Goal: Task Accomplishment & Management: Use online tool/utility

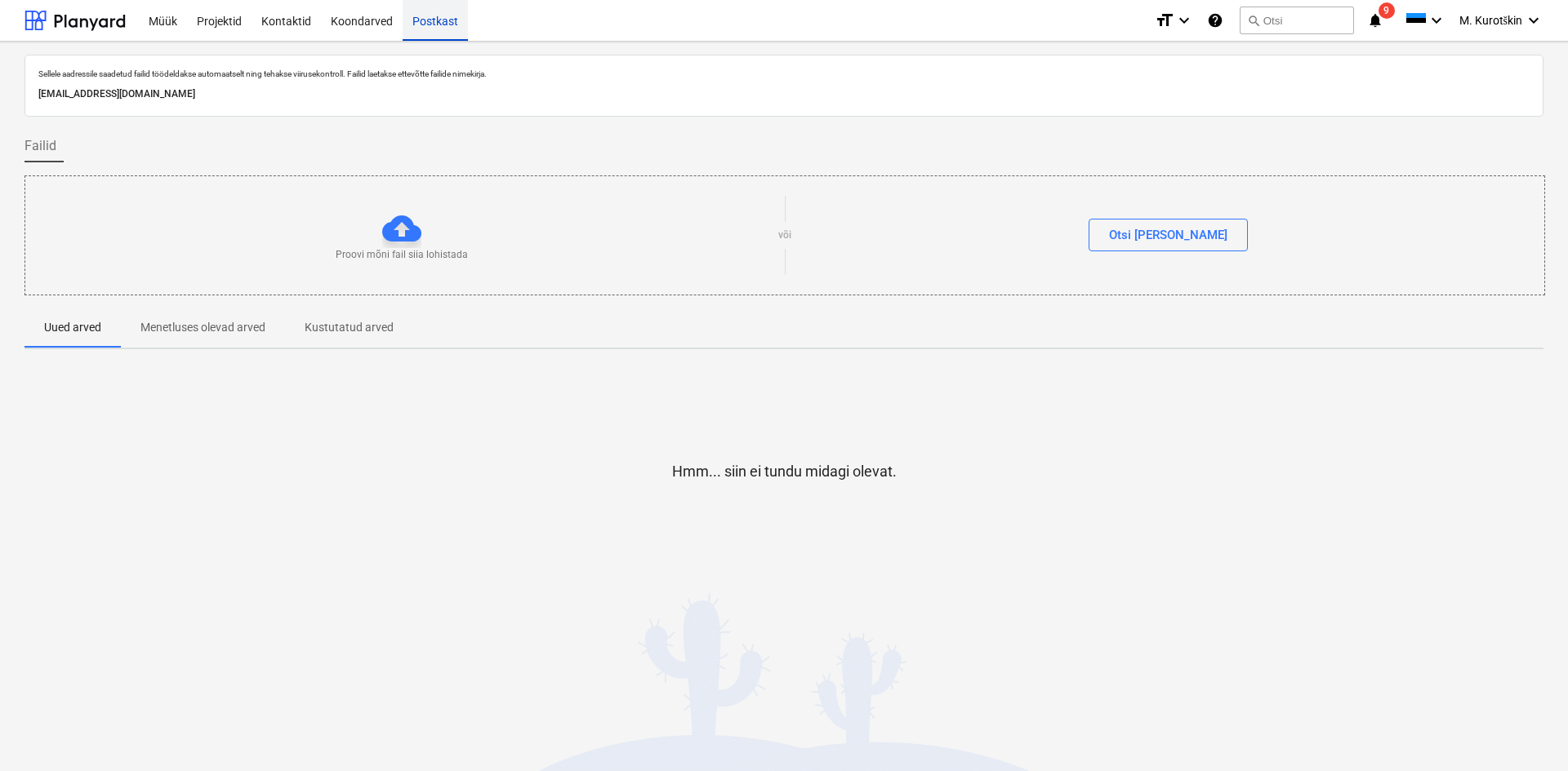
click at [433, 34] on div "Postkast" at bounding box center [436, 20] width 65 height 42
click at [435, 28] on div "Postkast" at bounding box center [436, 20] width 65 height 42
click at [276, 28] on div "Kontaktid" at bounding box center [286, 20] width 69 height 42
click at [223, 21] on div "Projektid" at bounding box center [219, 20] width 65 height 42
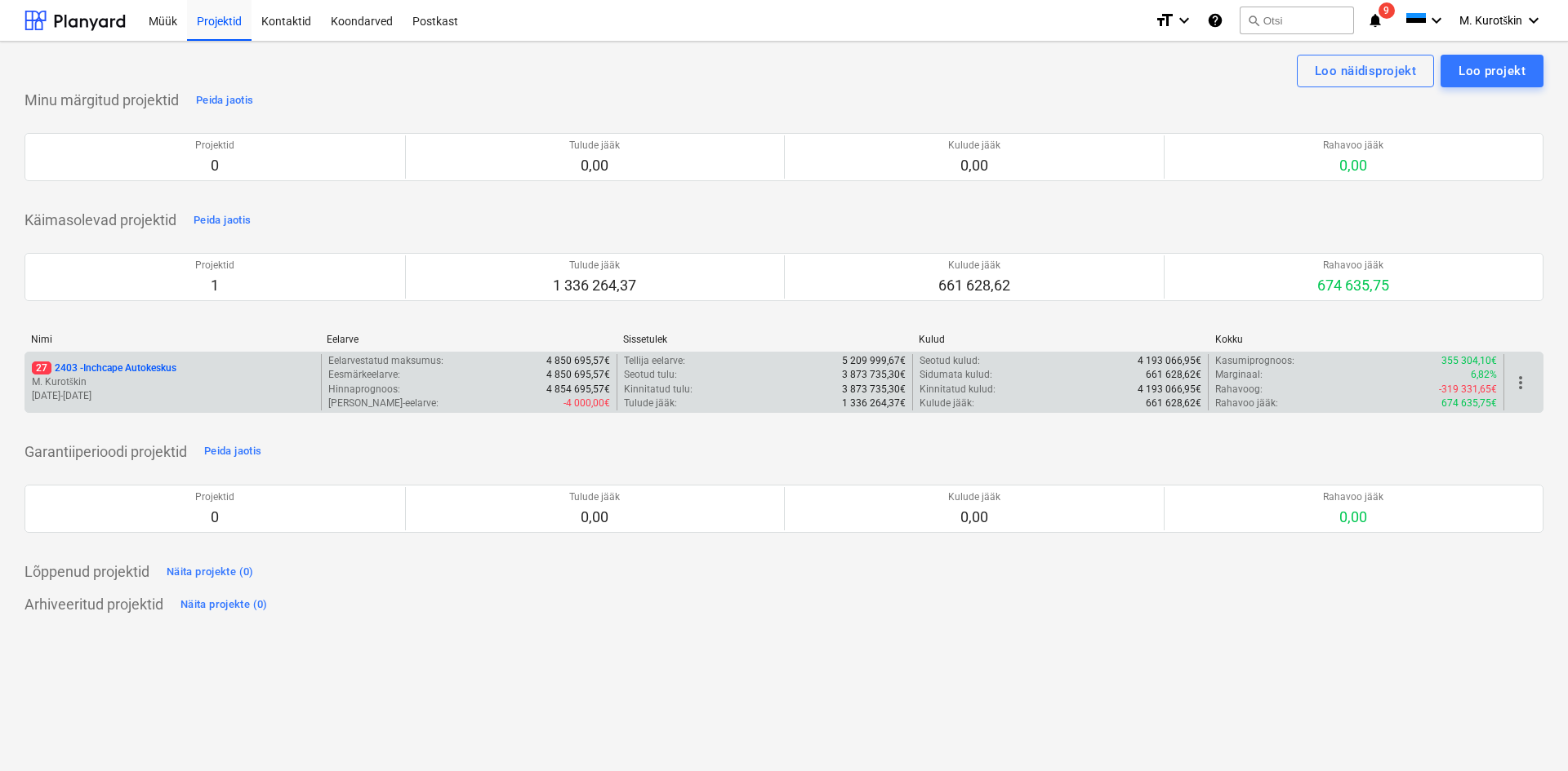
click at [129, 371] on p "27 2403 - Inchcape Autokeskus" at bounding box center [104, 368] width 145 height 14
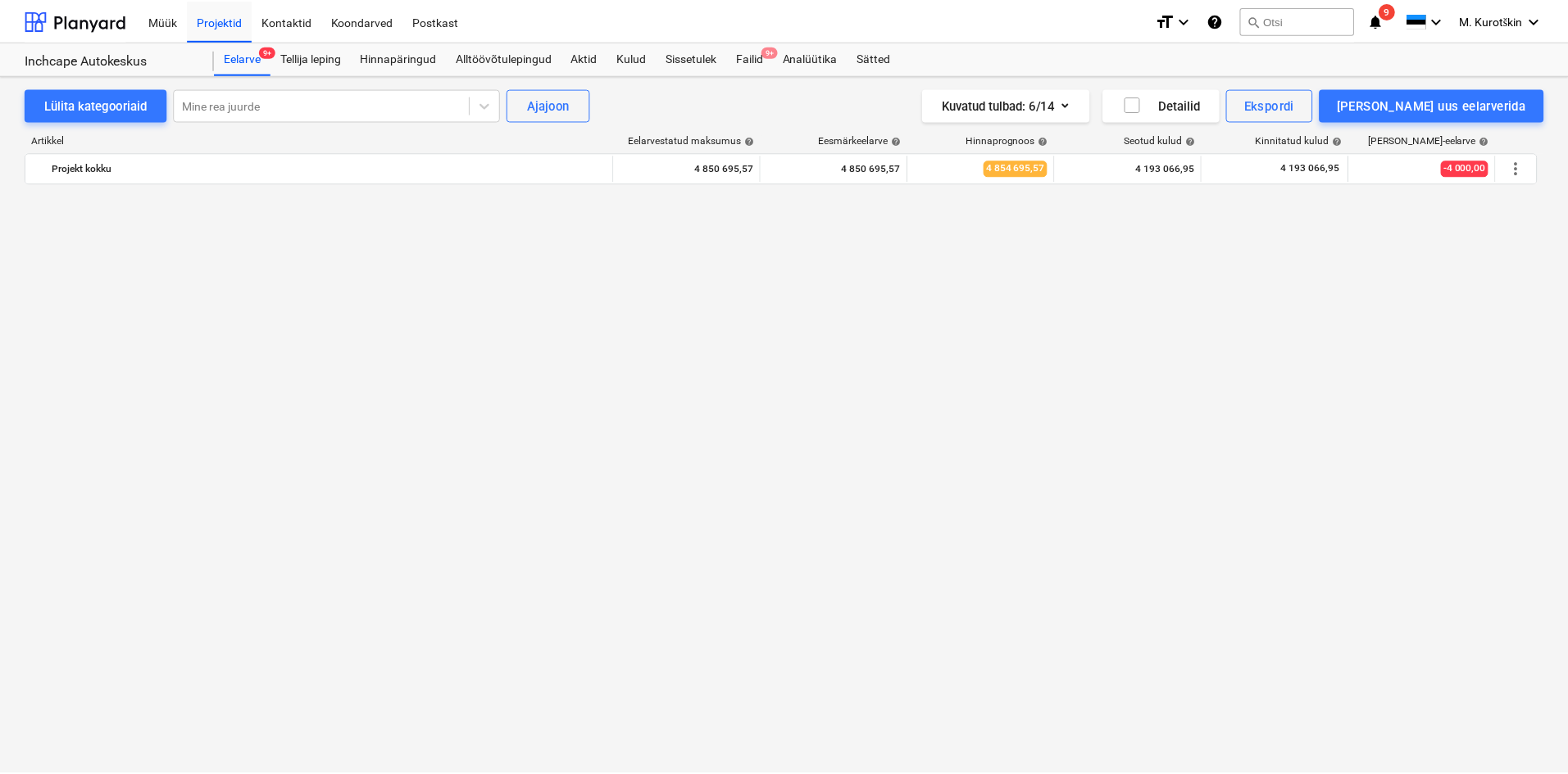
scroll to position [1319, 0]
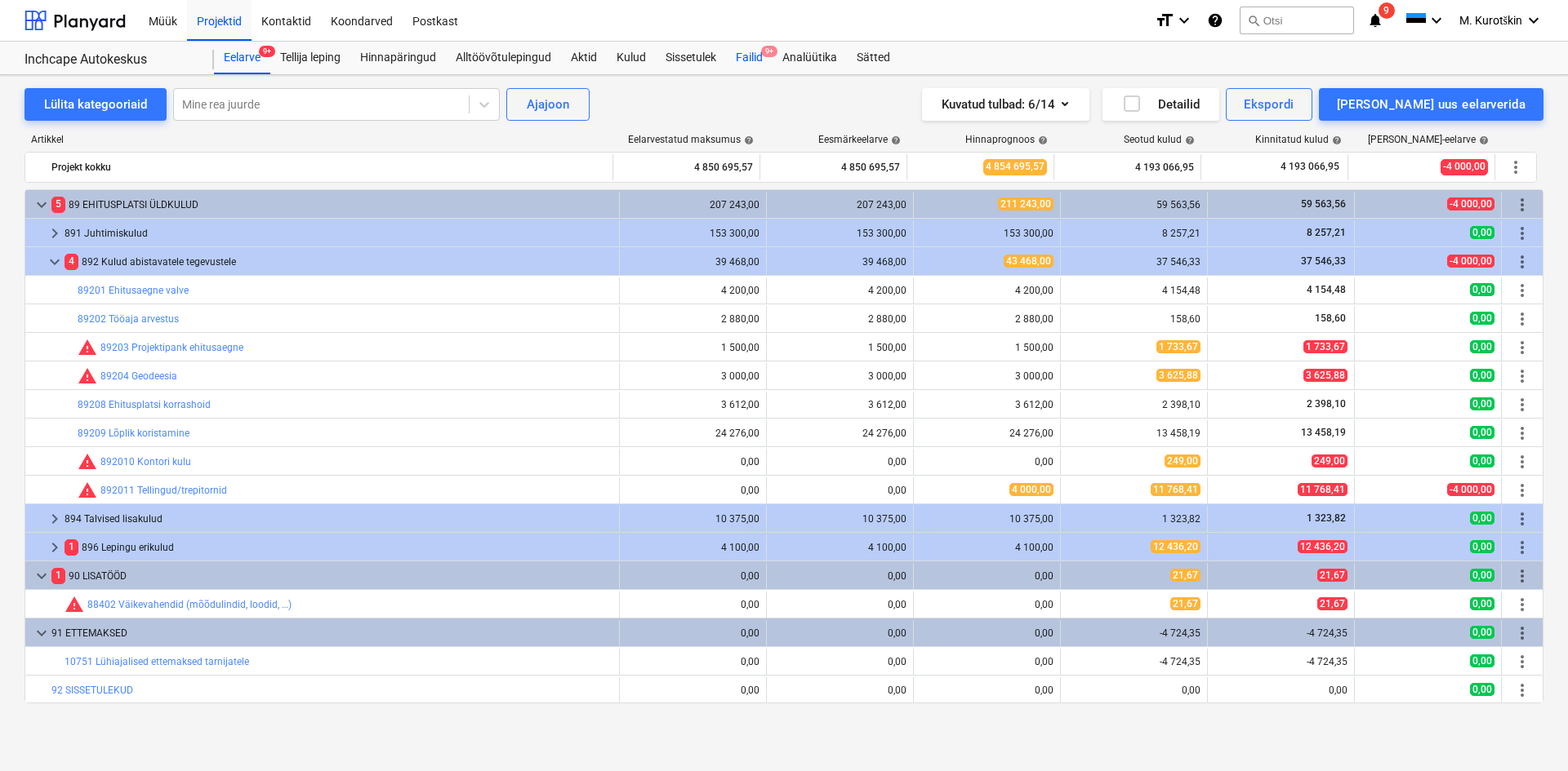
click at [755, 69] on div "Failid 9+" at bounding box center [749, 58] width 47 height 33
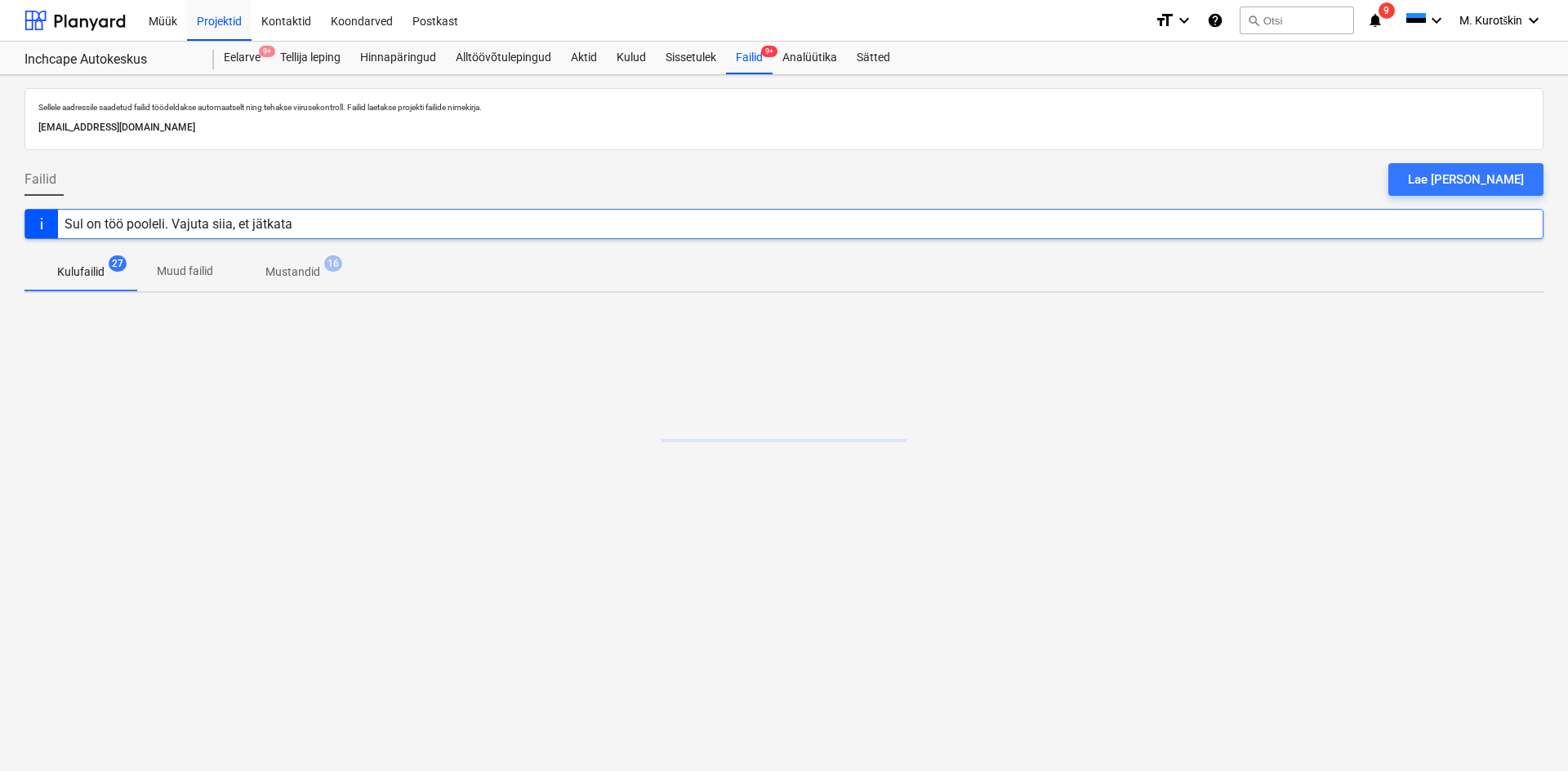
click at [91, 268] on p "Kulufailid" at bounding box center [80, 272] width 48 height 17
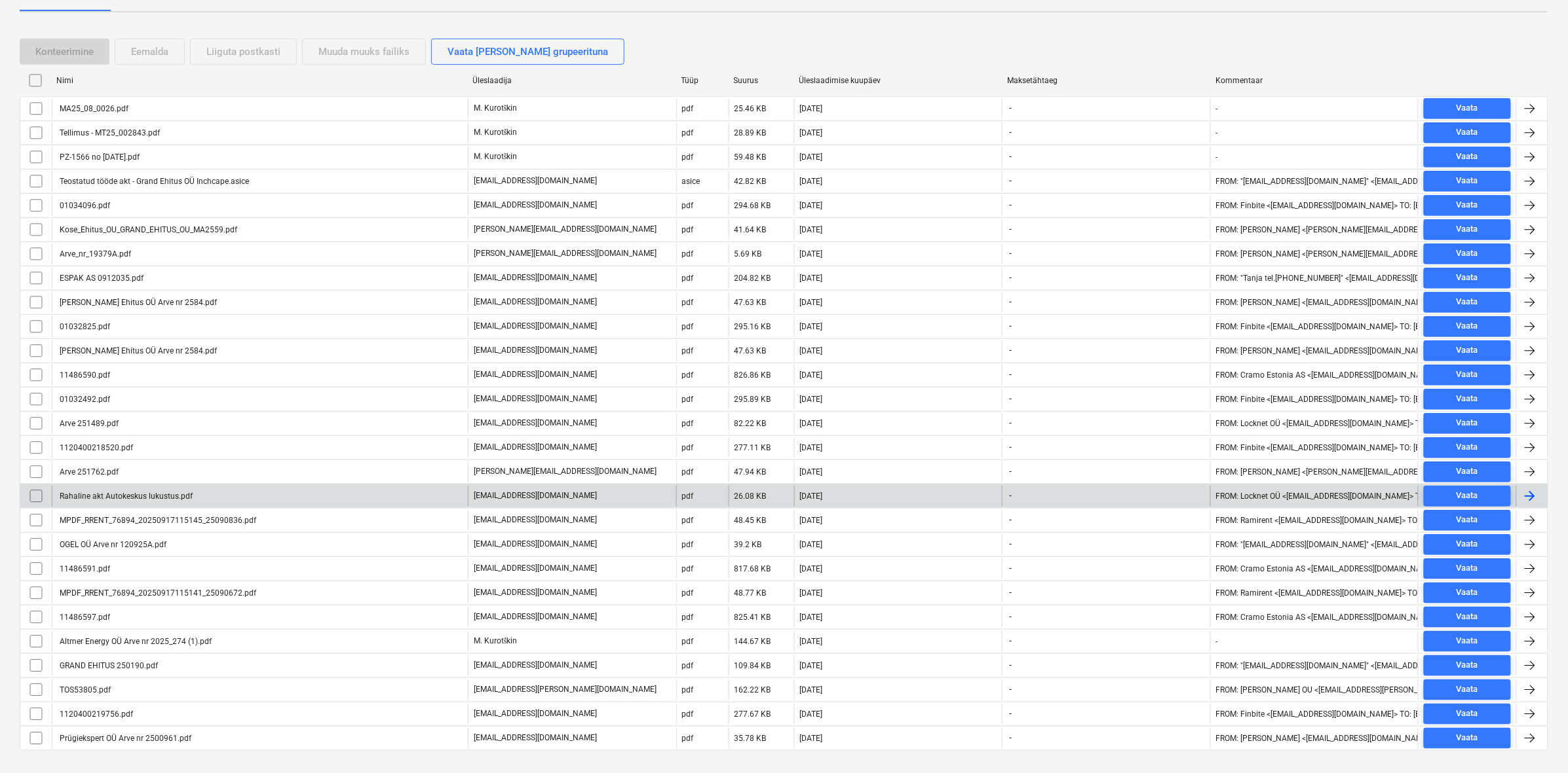
scroll to position [250, 0]
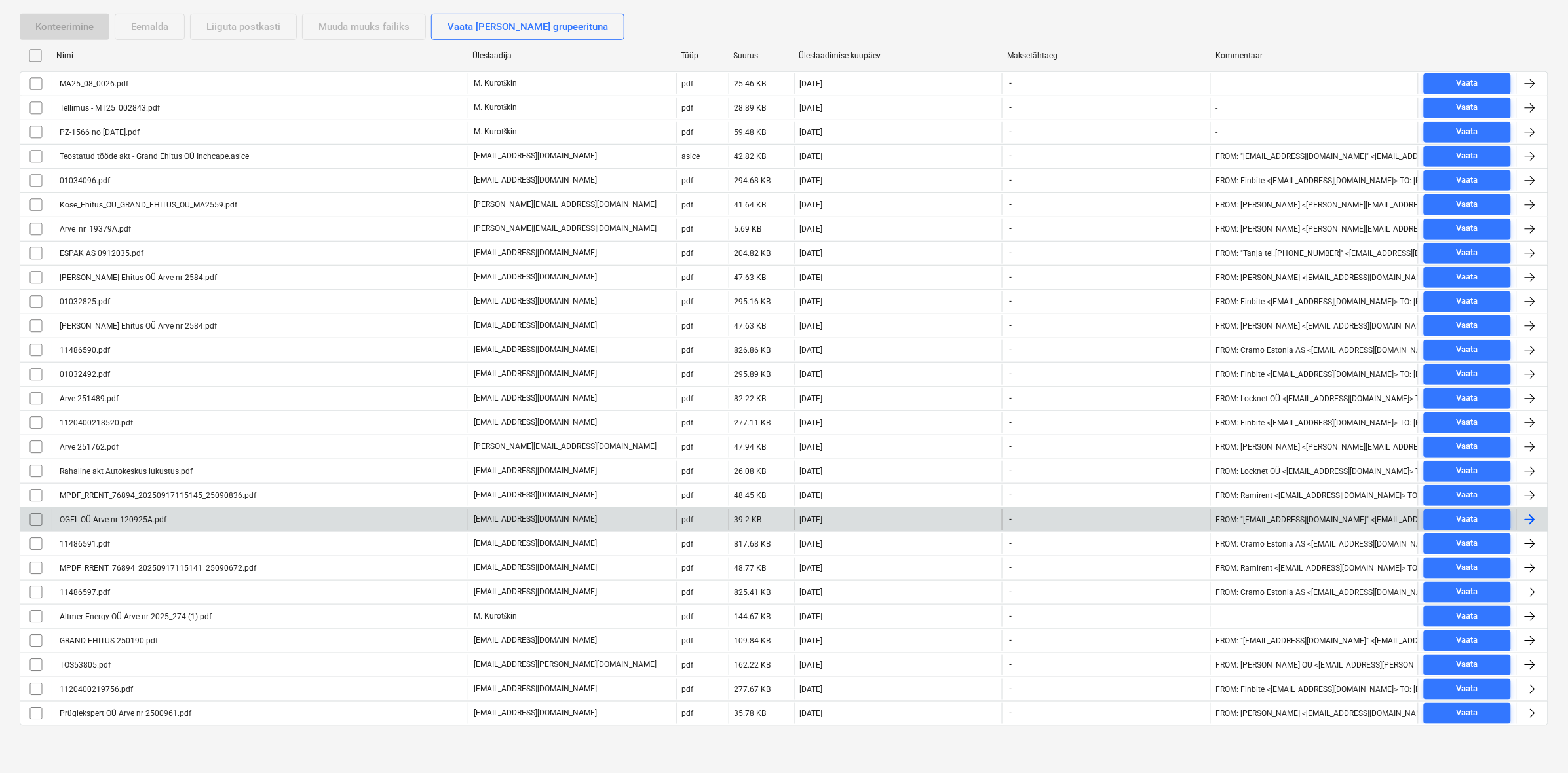
click at [101, 521] on div "OGEL OÜ Arve nr 120925A.pdf" at bounding box center [112, 520] width 109 height 9
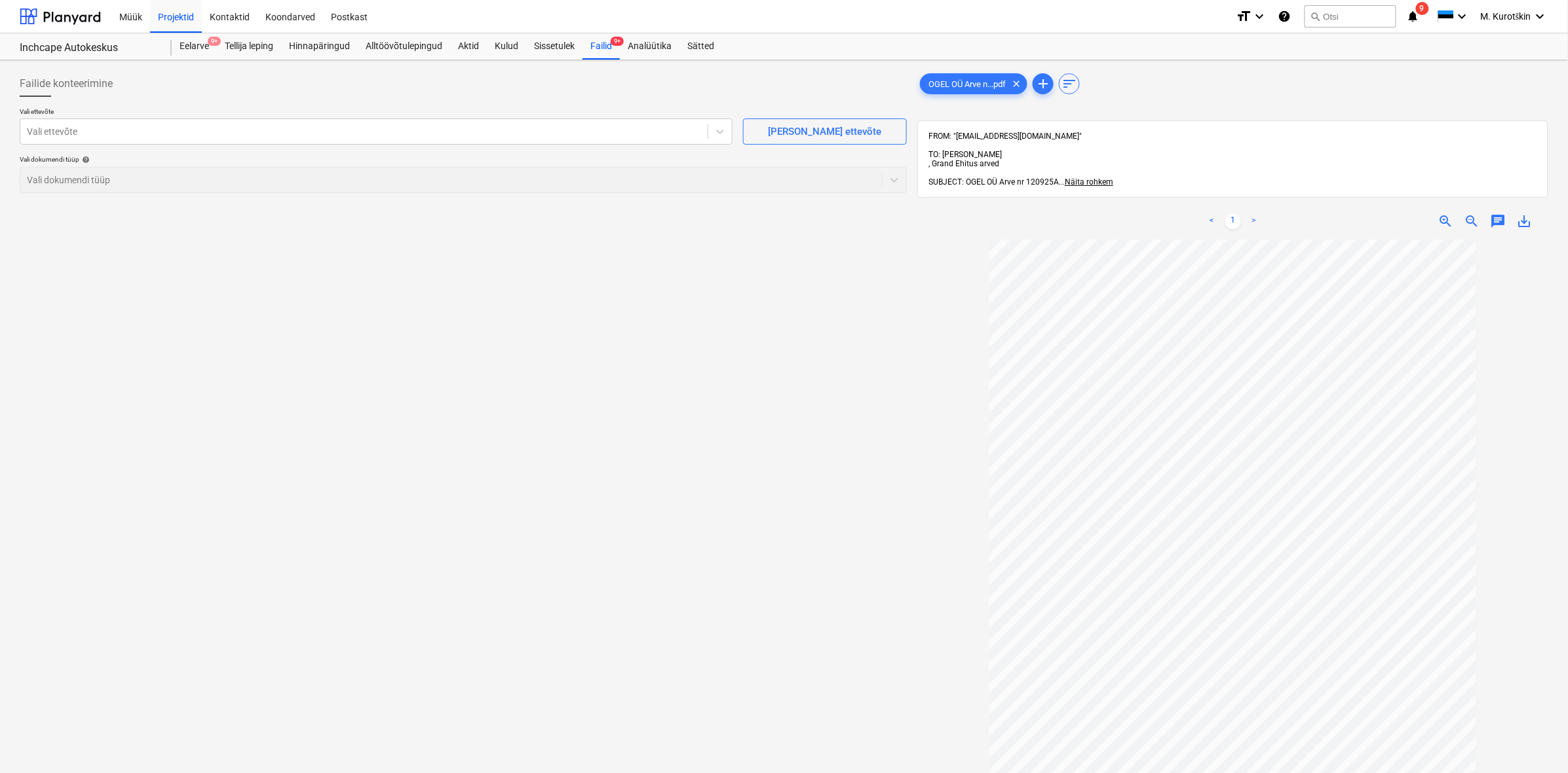
click at [456, 115] on p "Vali ettevõte" at bounding box center [376, 112] width 713 height 11
click at [454, 121] on div "Vali ettevõte" at bounding box center [376, 131] width 713 height 26
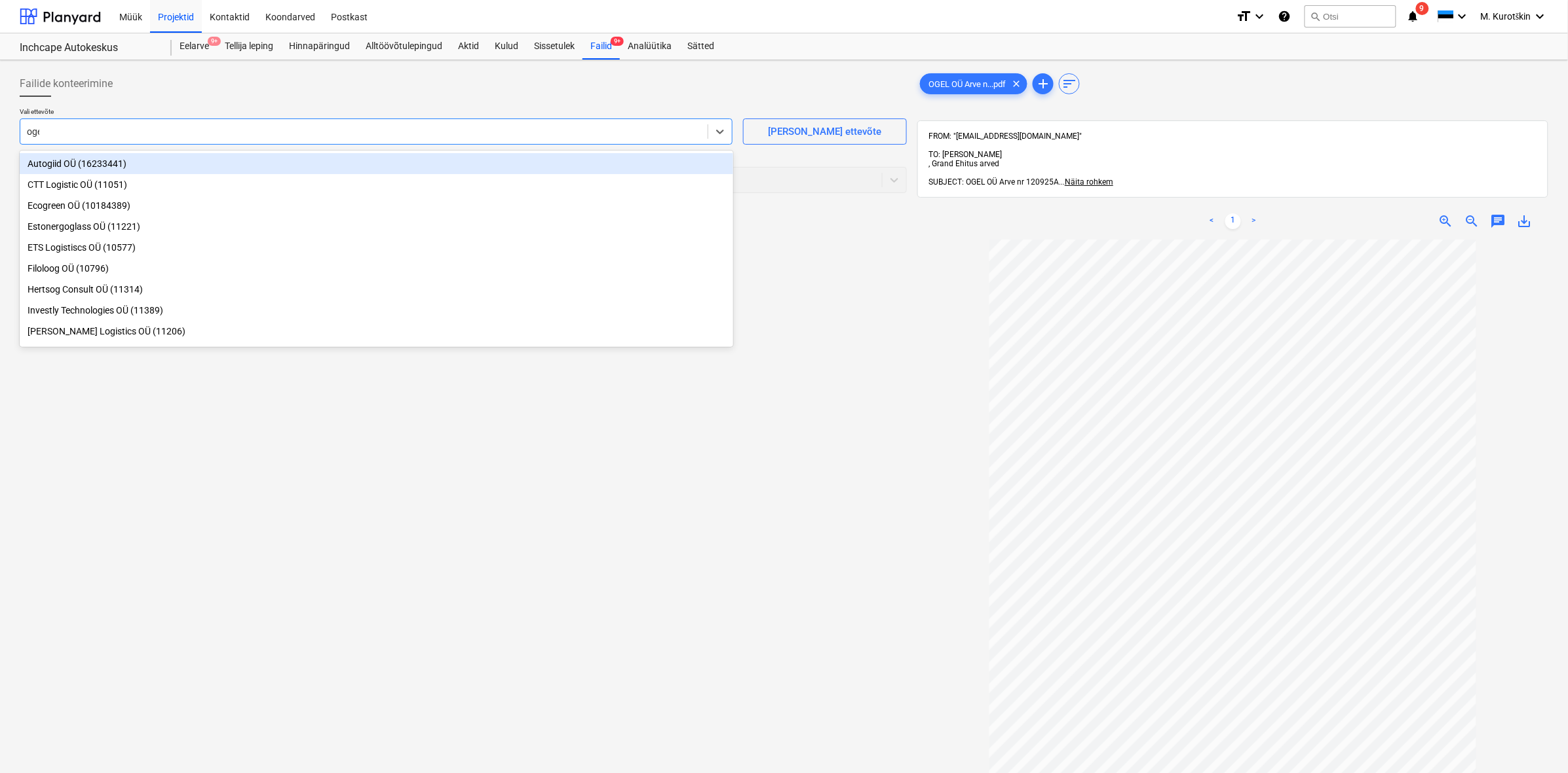
type input "ogel"
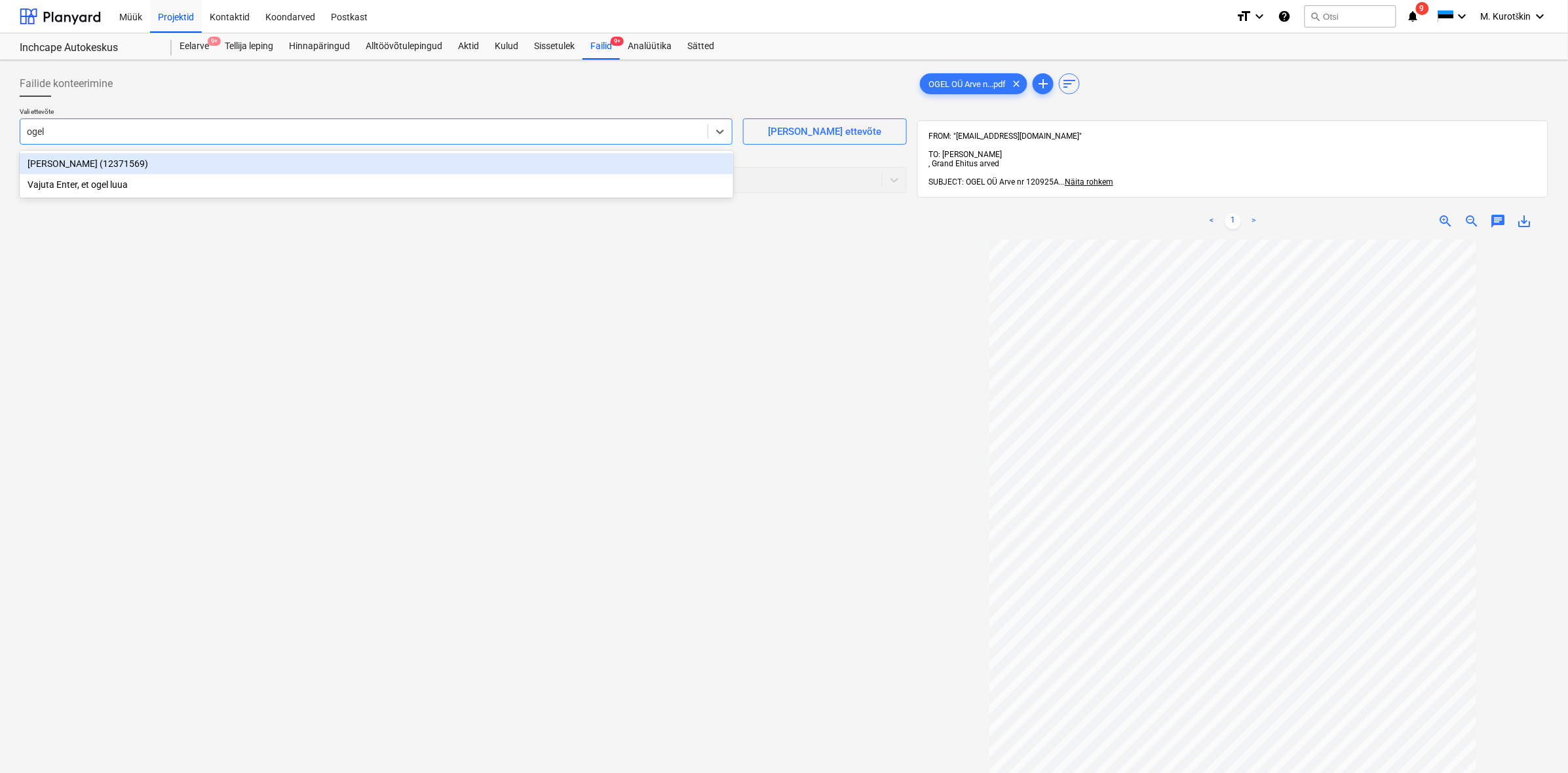
click at [411, 161] on div "[PERSON_NAME] (12371569)" at bounding box center [376, 163] width 713 height 21
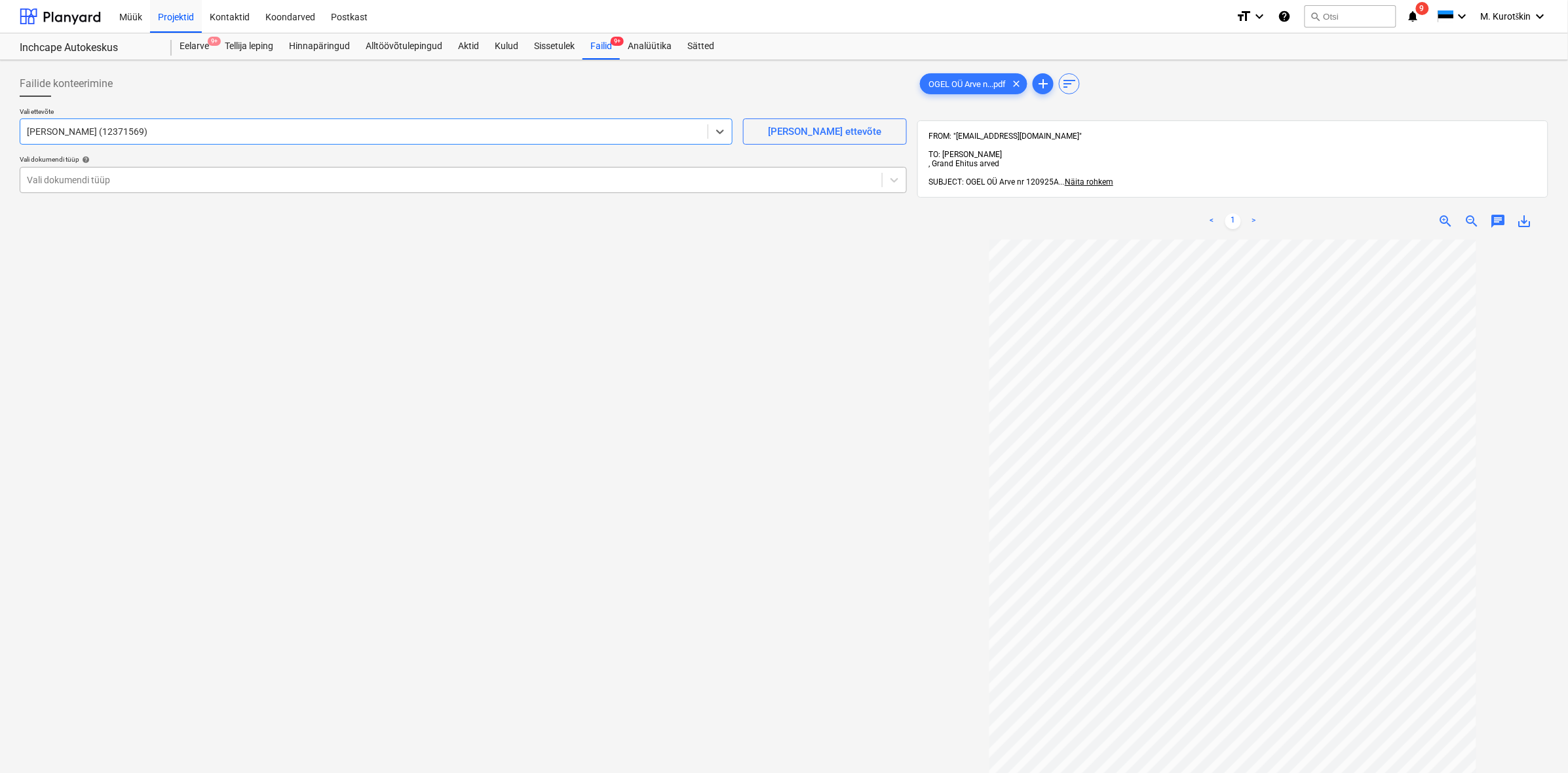
click at [503, 175] on div at bounding box center [451, 179] width 849 height 13
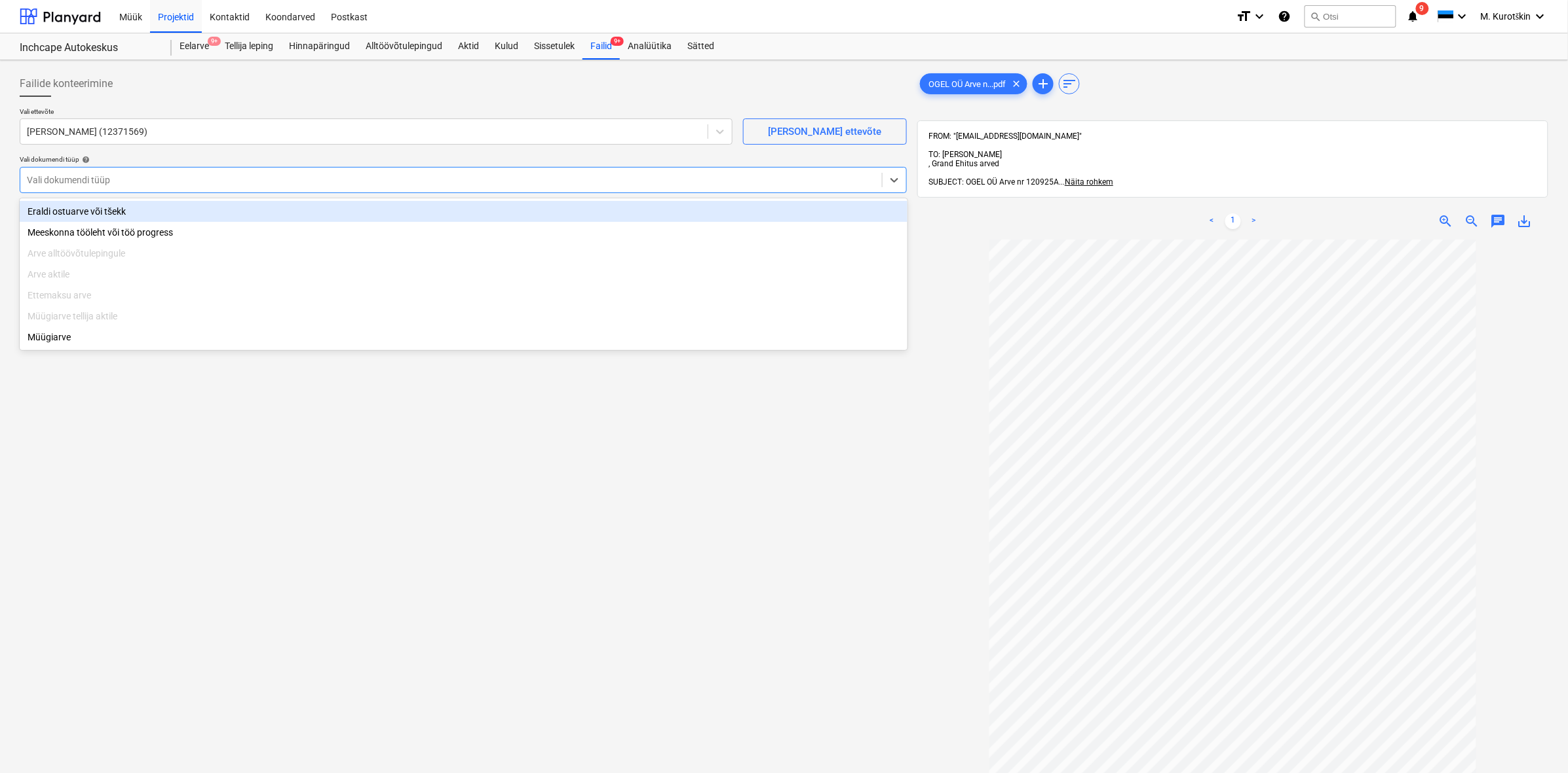
click at [453, 211] on div "Eraldi ostuarve või tšekk" at bounding box center [463, 211] width 888 height 21
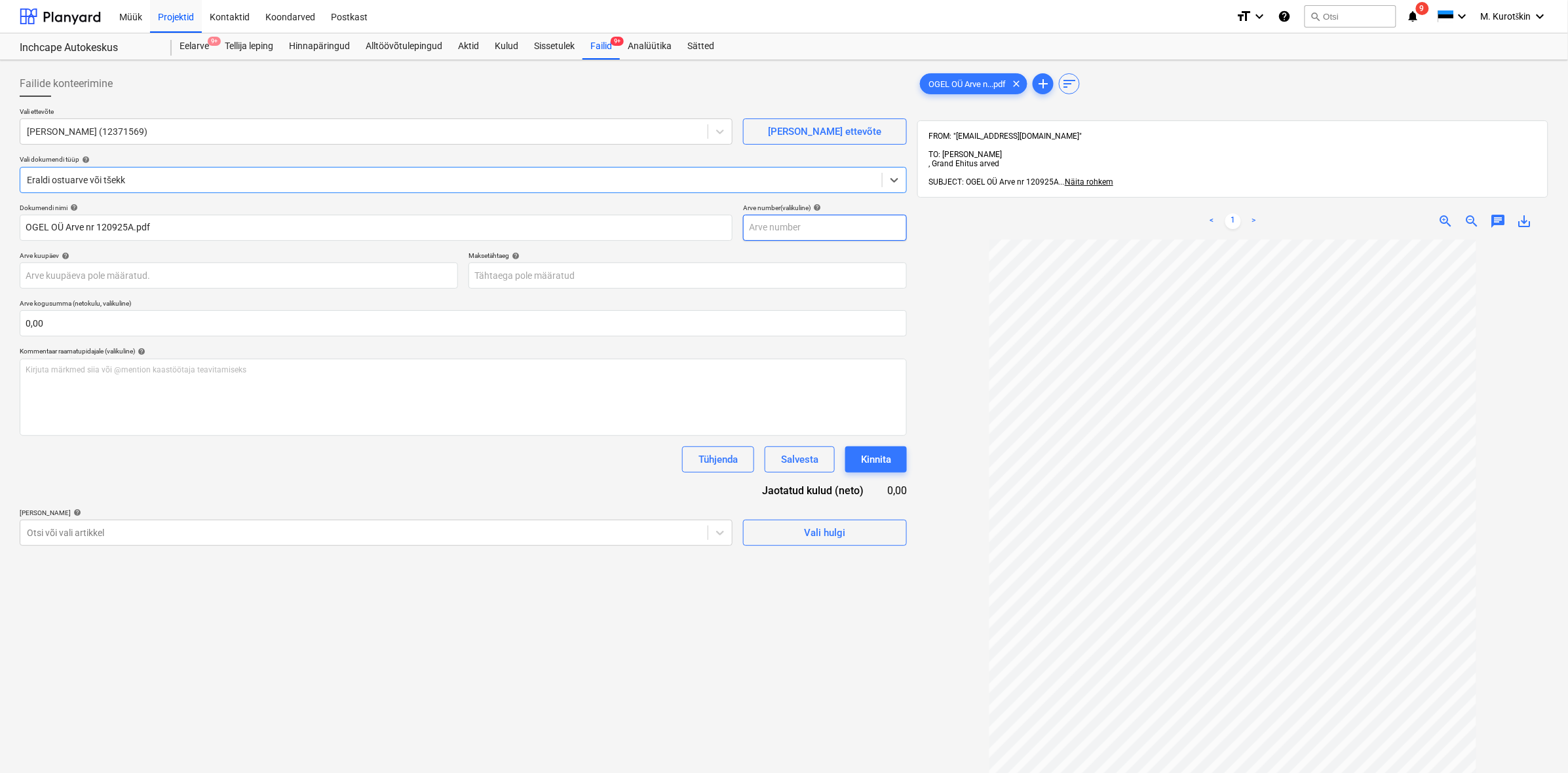
click at [814, 230] on input "text" at bounding box center [825, 227] width 164 height 26
type input "120925A"
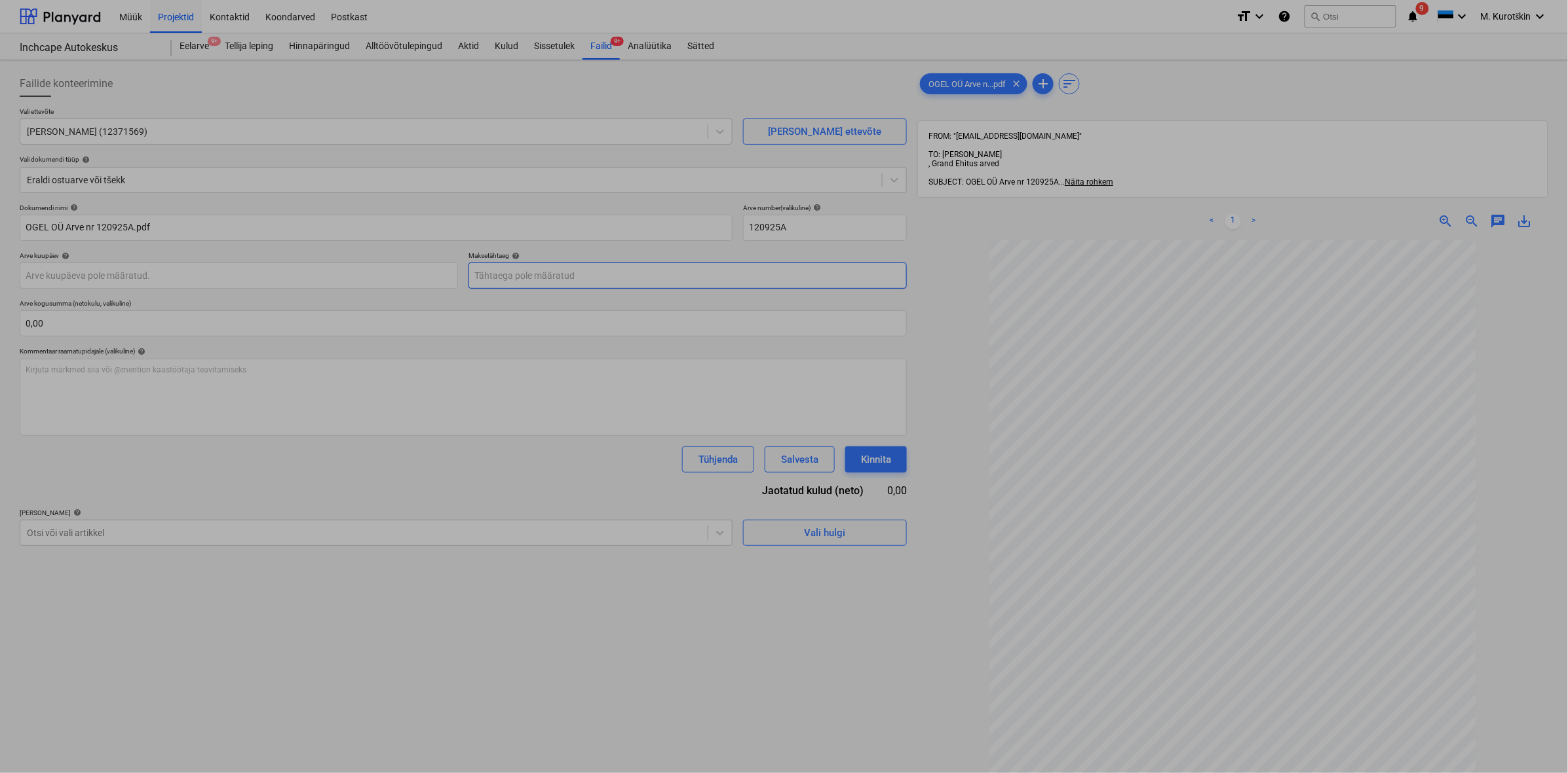
click at [708, 274] on body "Müük Projektid Kontaktid Koondarved Postkast format_size keyboard_arrow_down he…" at bounding box center [784, 386] width 1568 height 773
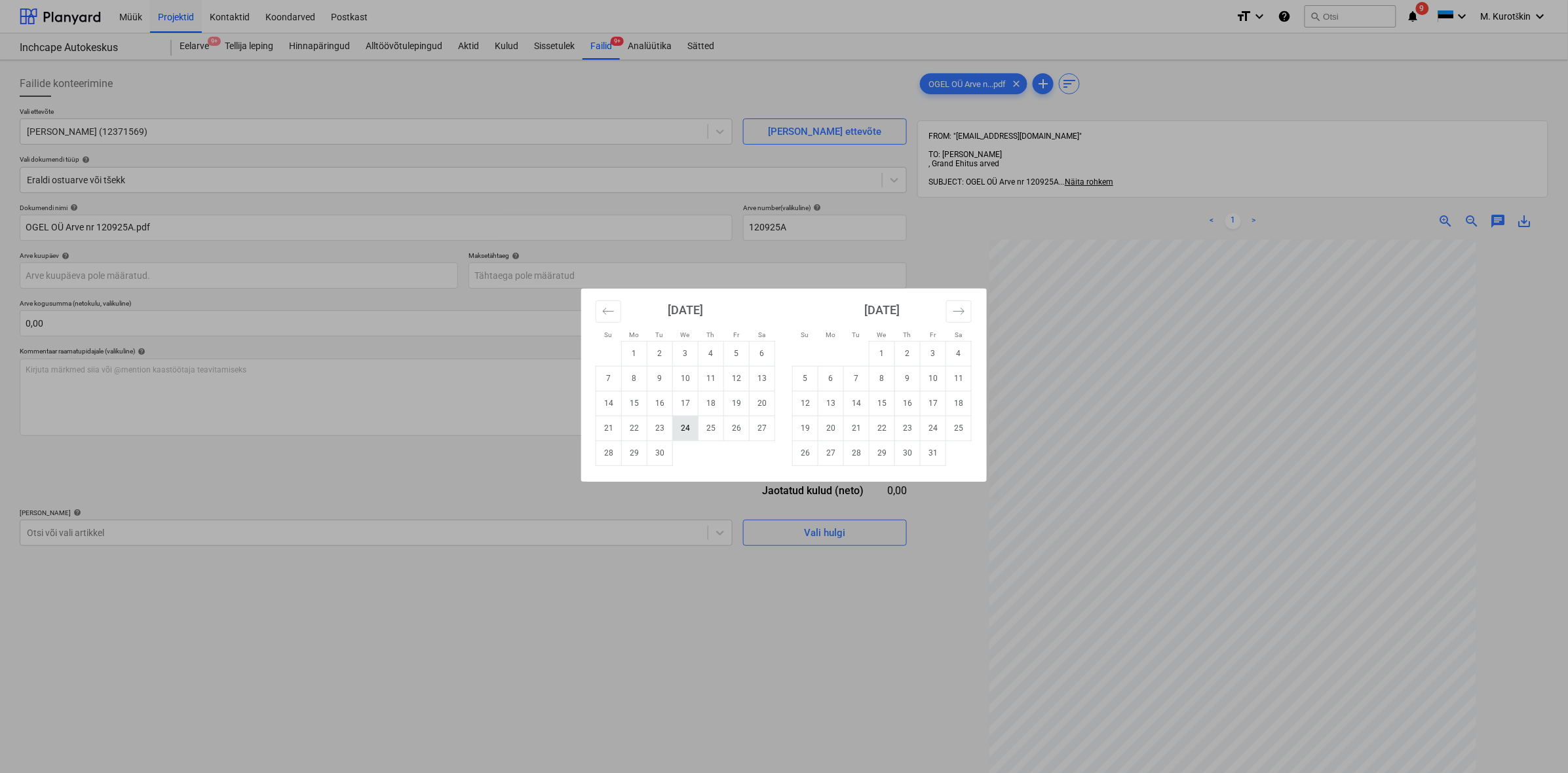
click at [680, 433] on td "24" at bounding box center [686, 428] width 26 height 25
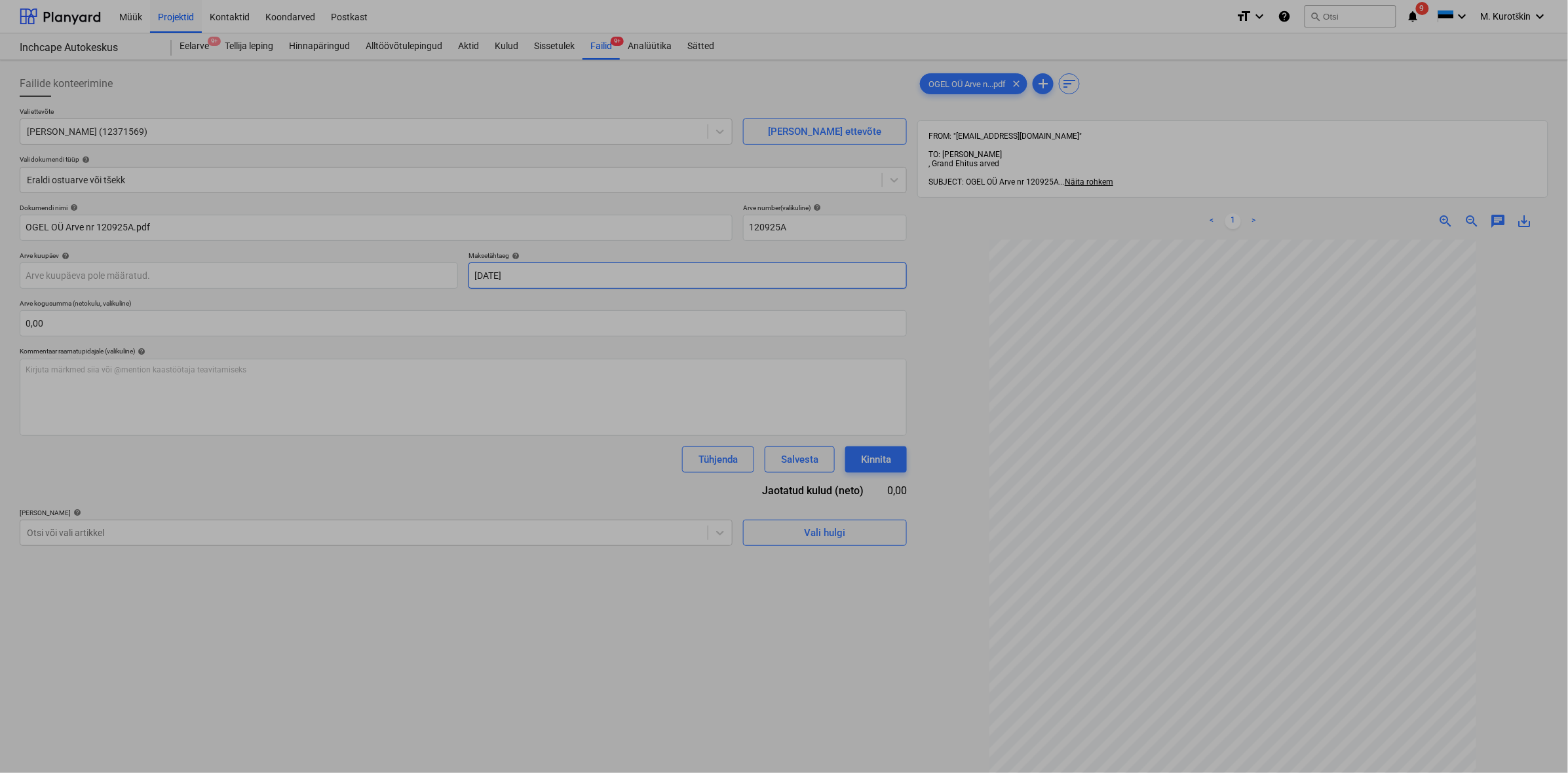
click at [557, 278] on body "Müük Projektid Kontaktid Koondarved Postkast format_size keyboard_arrow_down he…" at bounding box center [784, 386] width 1568 height 773
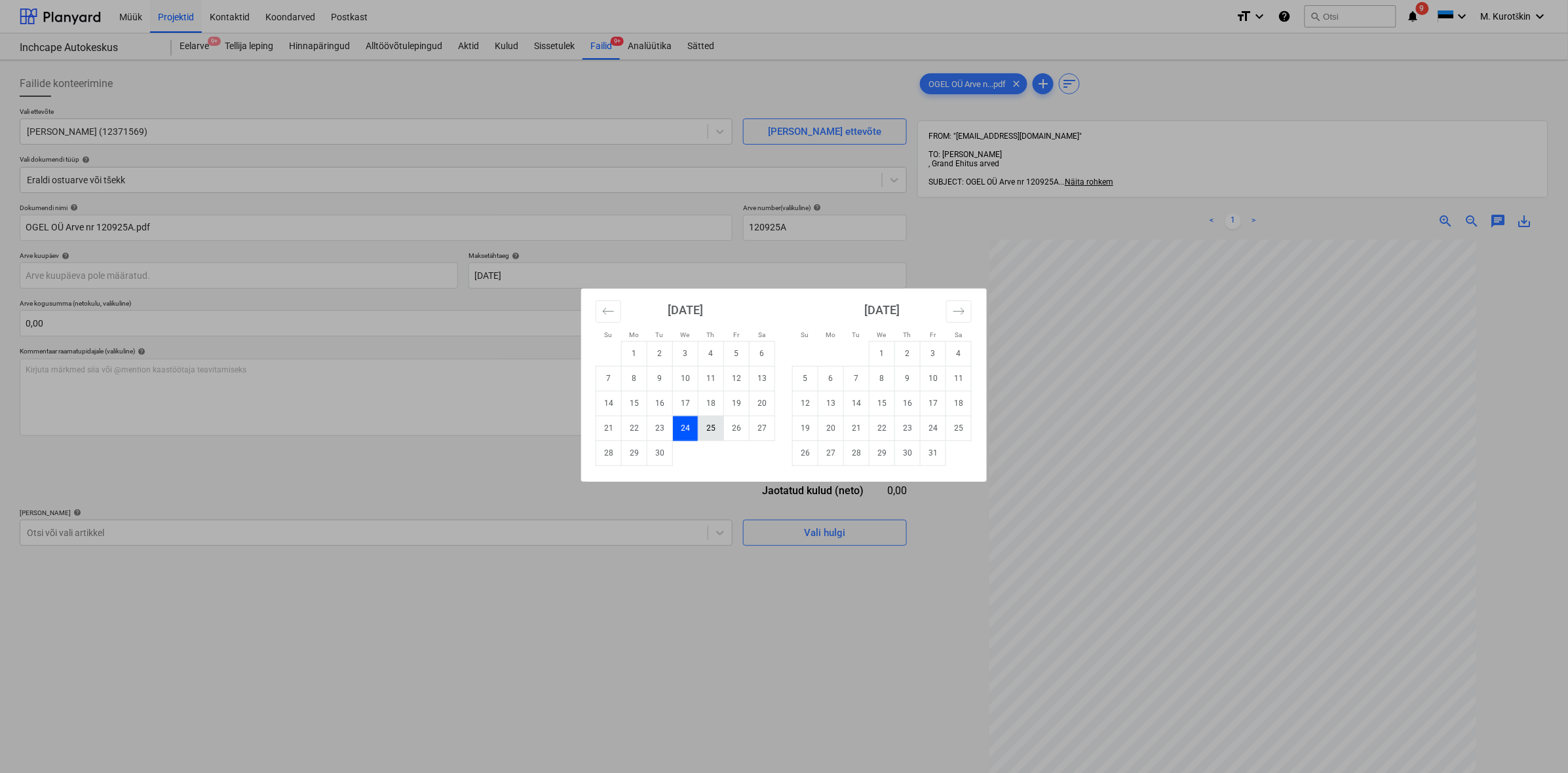
click at [706, 430] on td "25" at bounding box center [711, 428] width 26 height 25
type input "[DATE]"
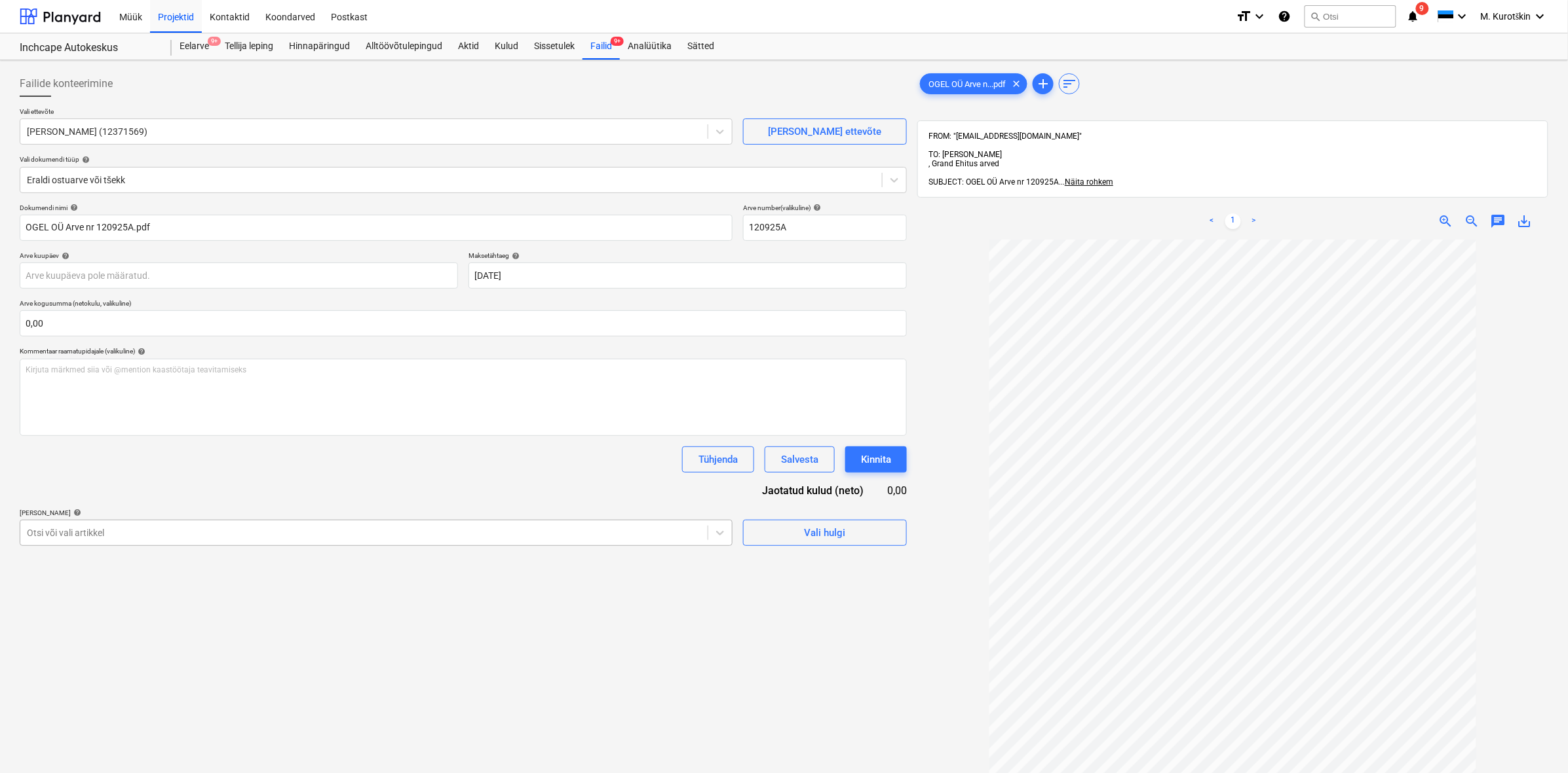
click at [191, 535] on div at bounding box center [364, 532] width 674 height 13
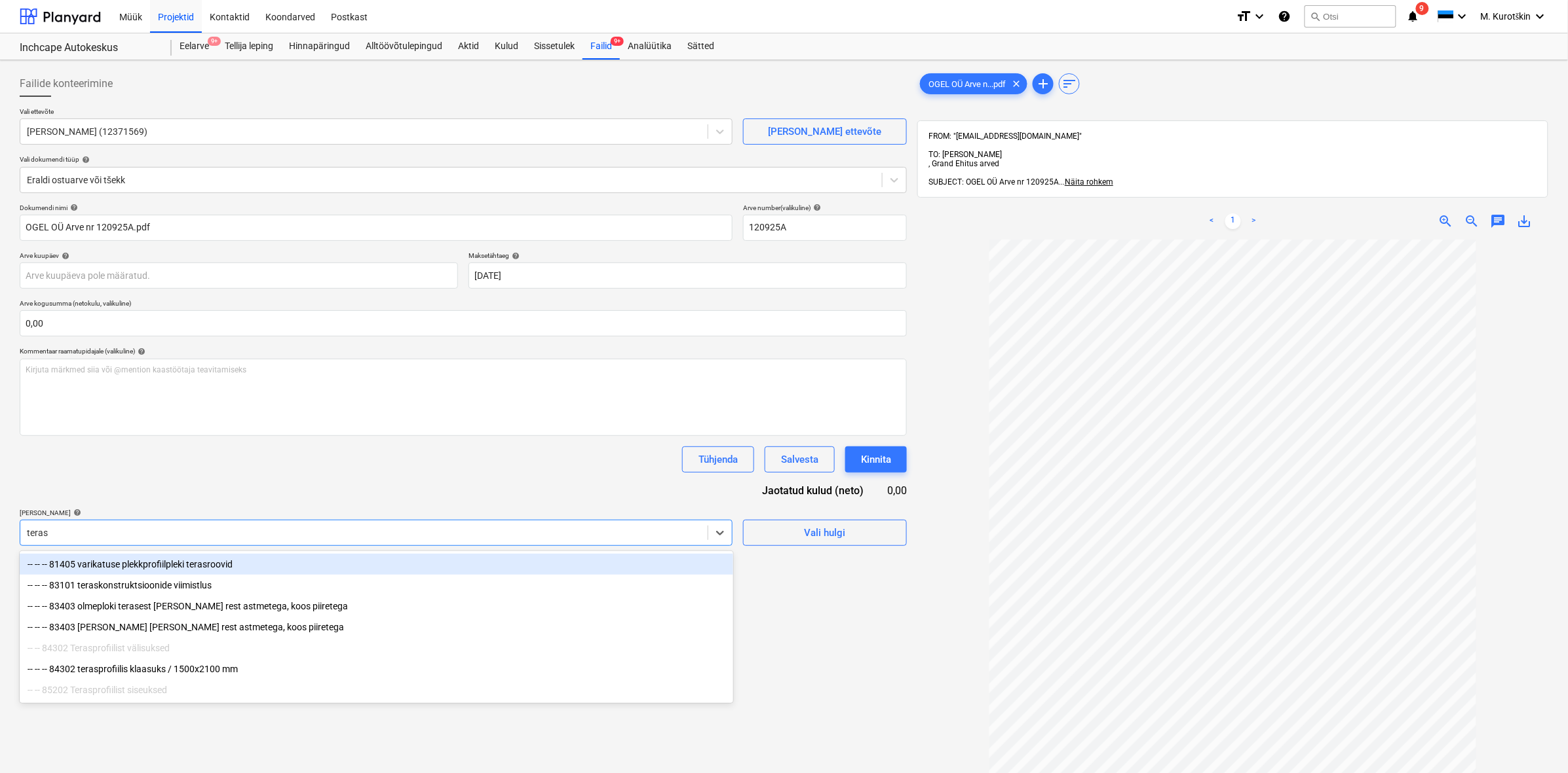
type input "teras"
click at [273, 469] on div "Tühjenda Salvesta Kinnita" at bounding box center [463, 460] width 887 height 26
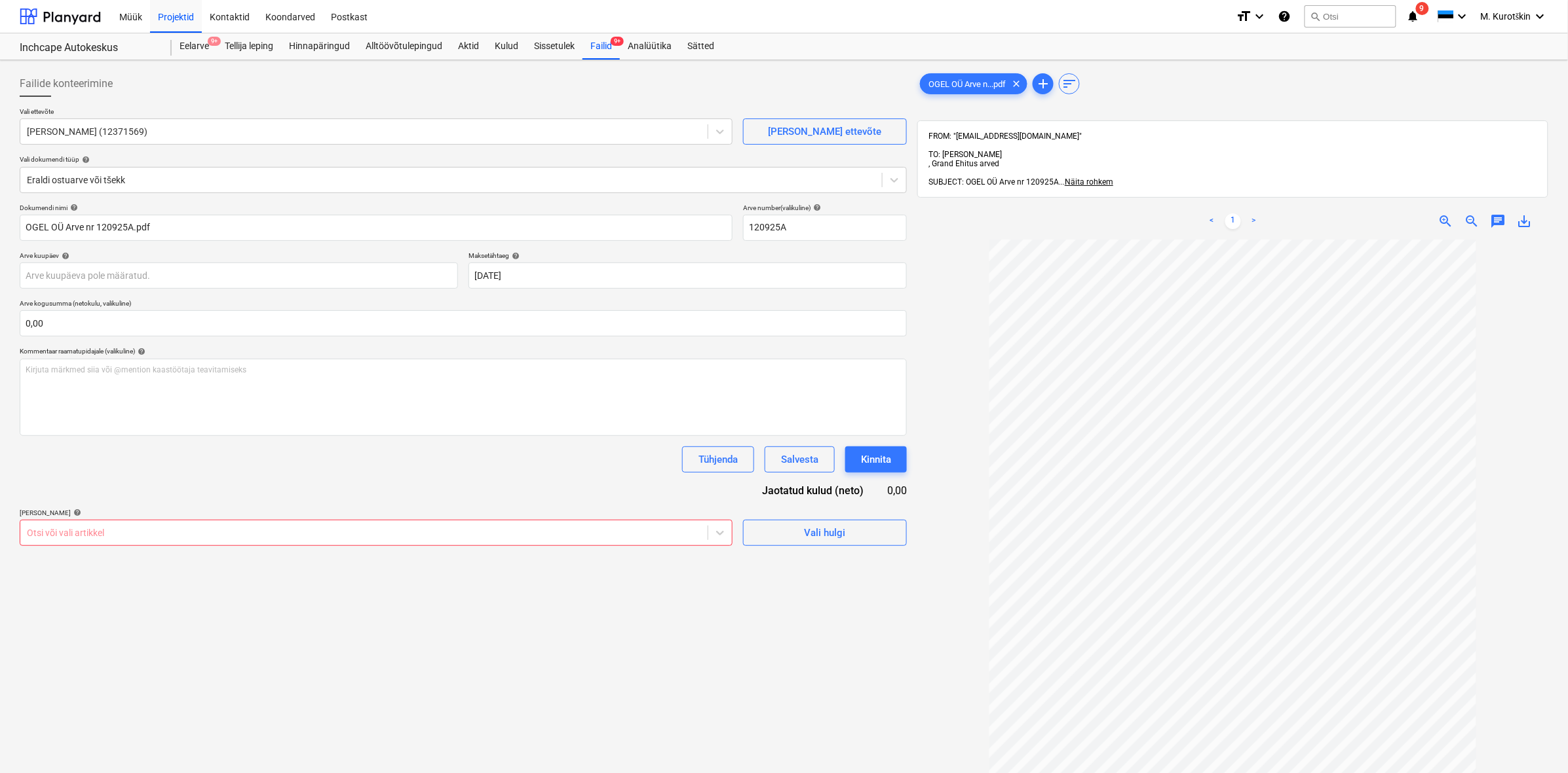
click at [165, 525] on div "Otsi või vali artikkel" at bounding box center [364, 533] width 687 height 18
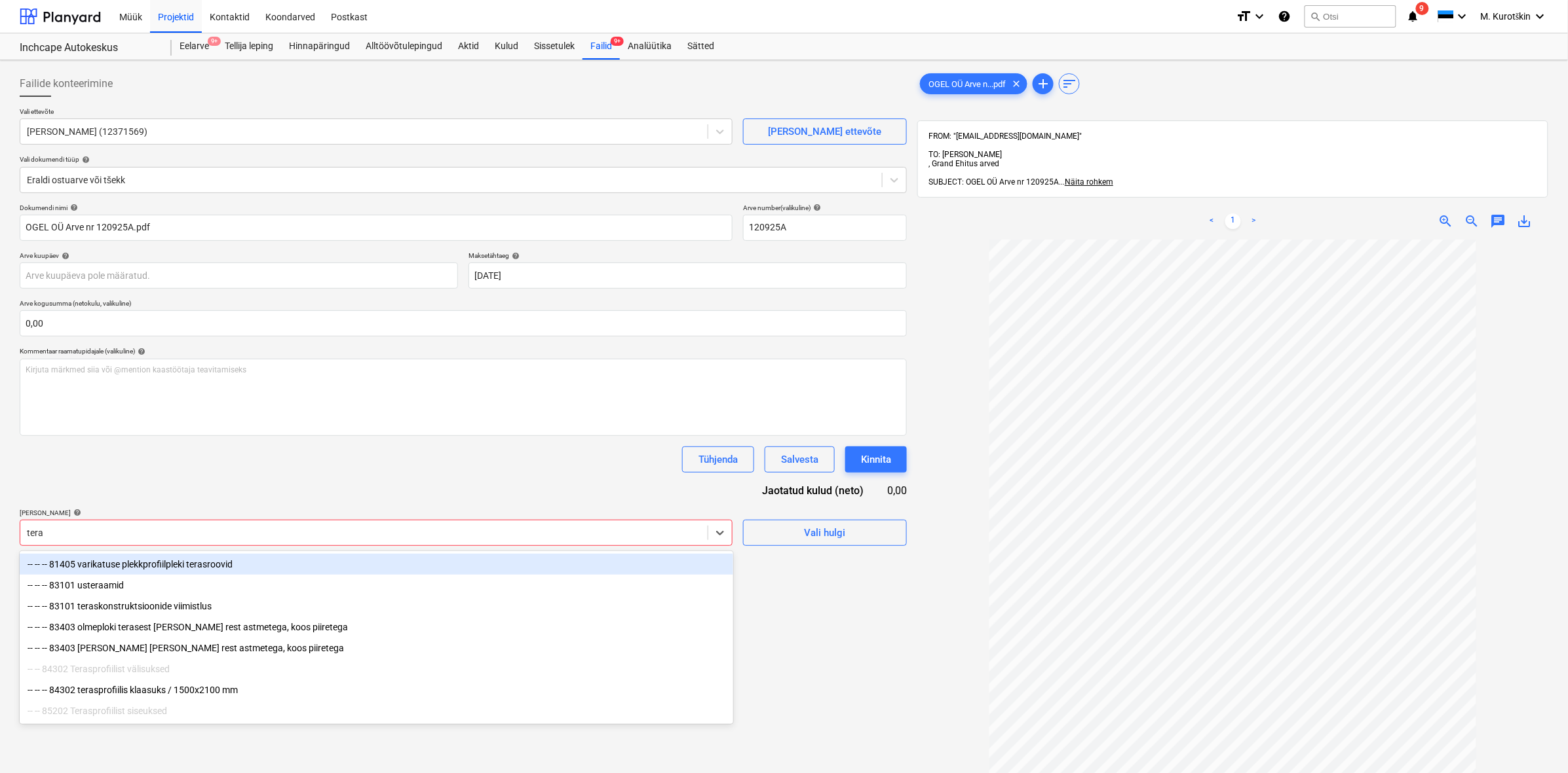
type input "teras"
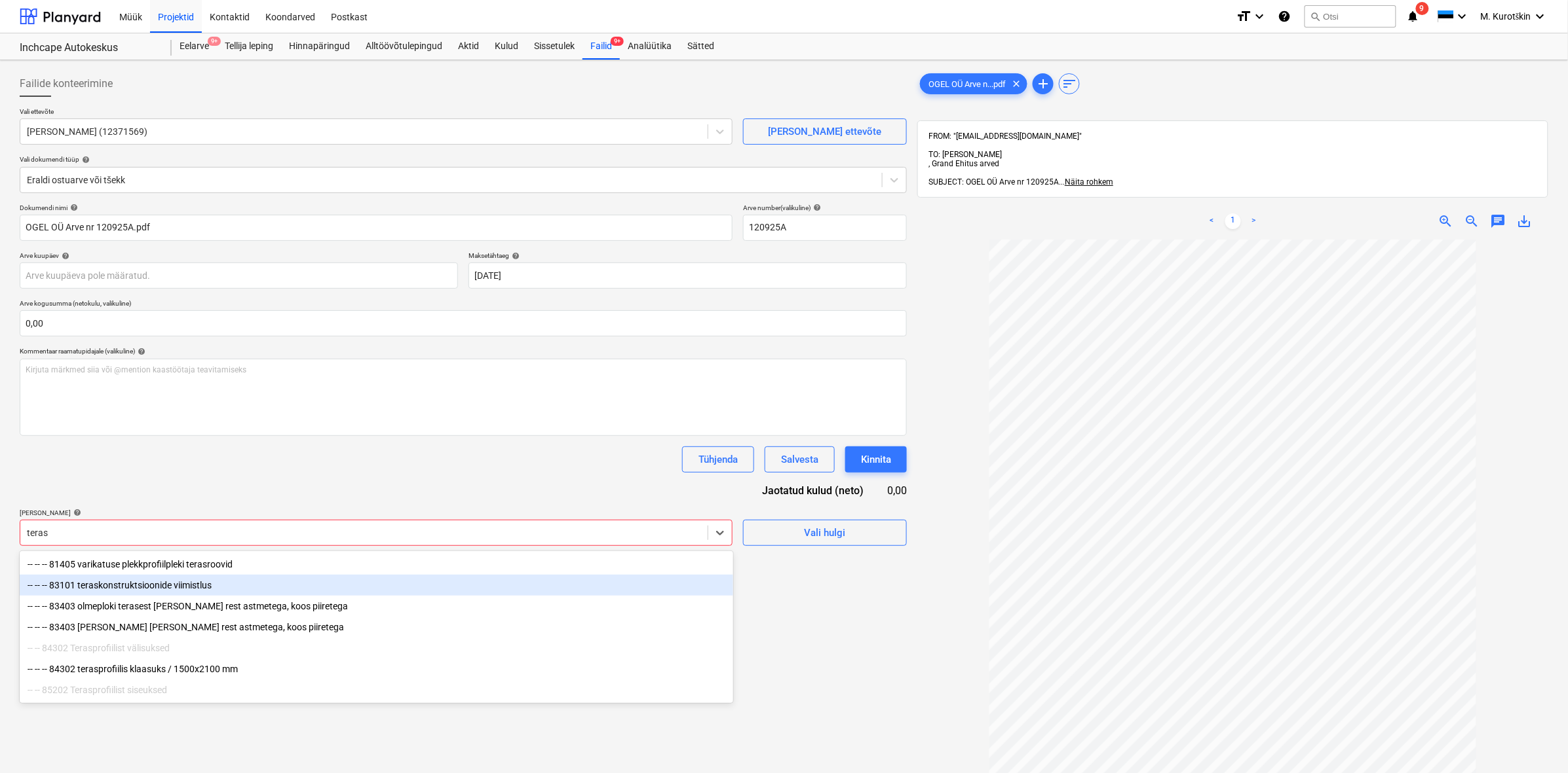
click at [300, 578] on div "-- -- -- 83101 teraskonstruktsioonide viimistlus" at bounding box center [376, 586] width 713 height 21
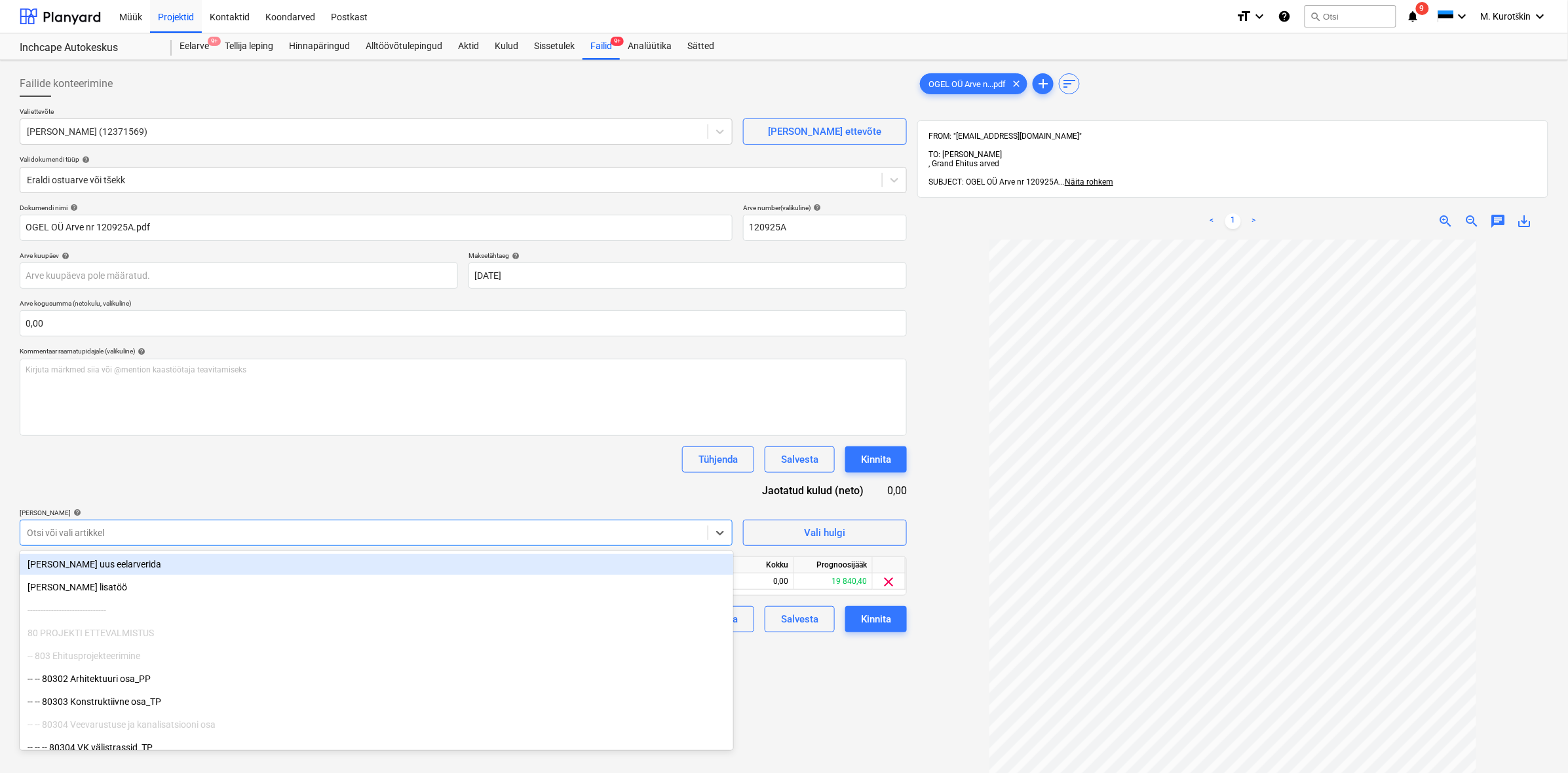
click at [377, 466] on div "Tühjenda Salvesta Kinnita" at bounding box center [463, 460] width 887 height 26
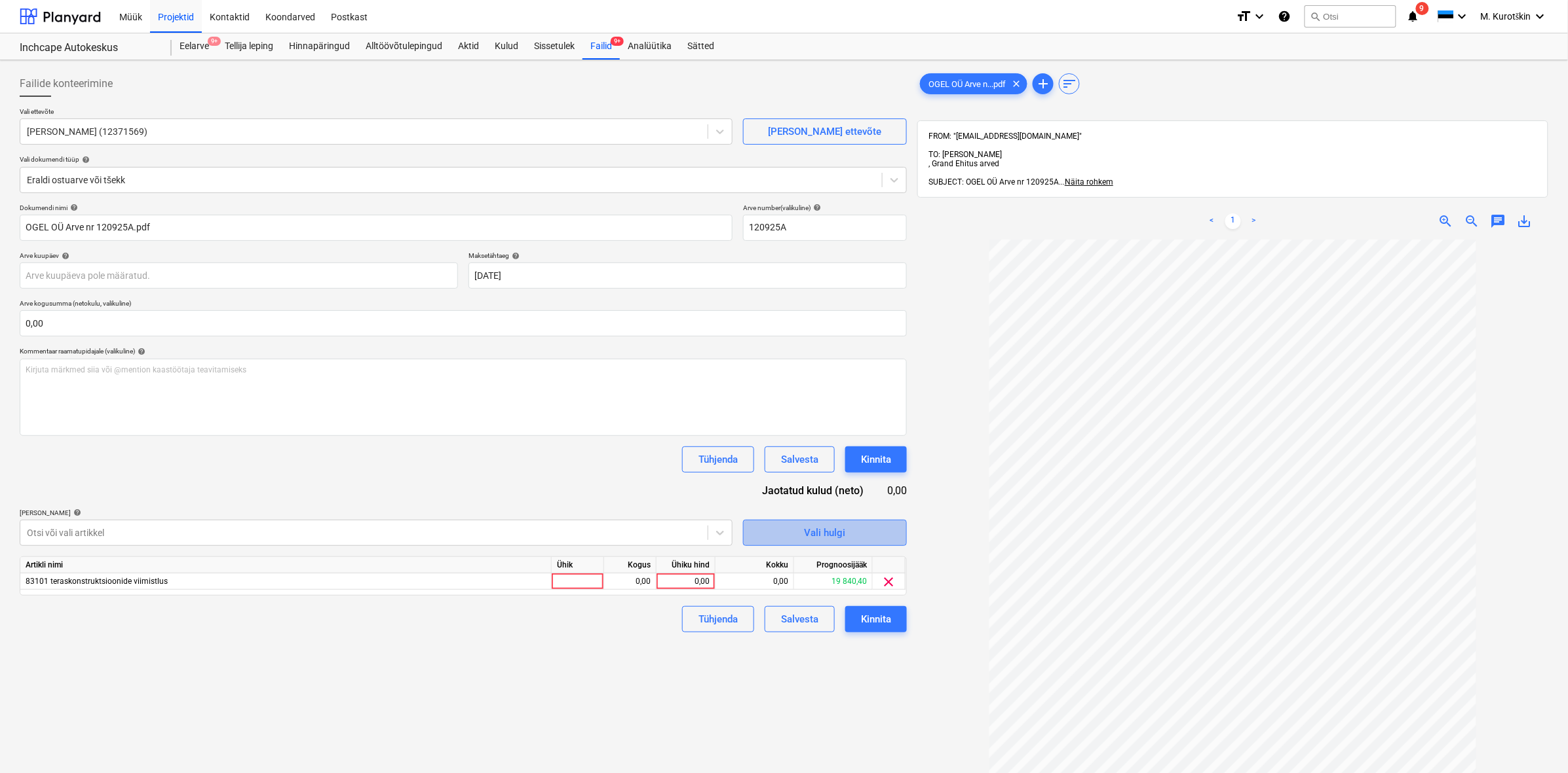
click at [825, 538] on div "Vali hulgi" at bounding box center [825, 533] width 41 height 17
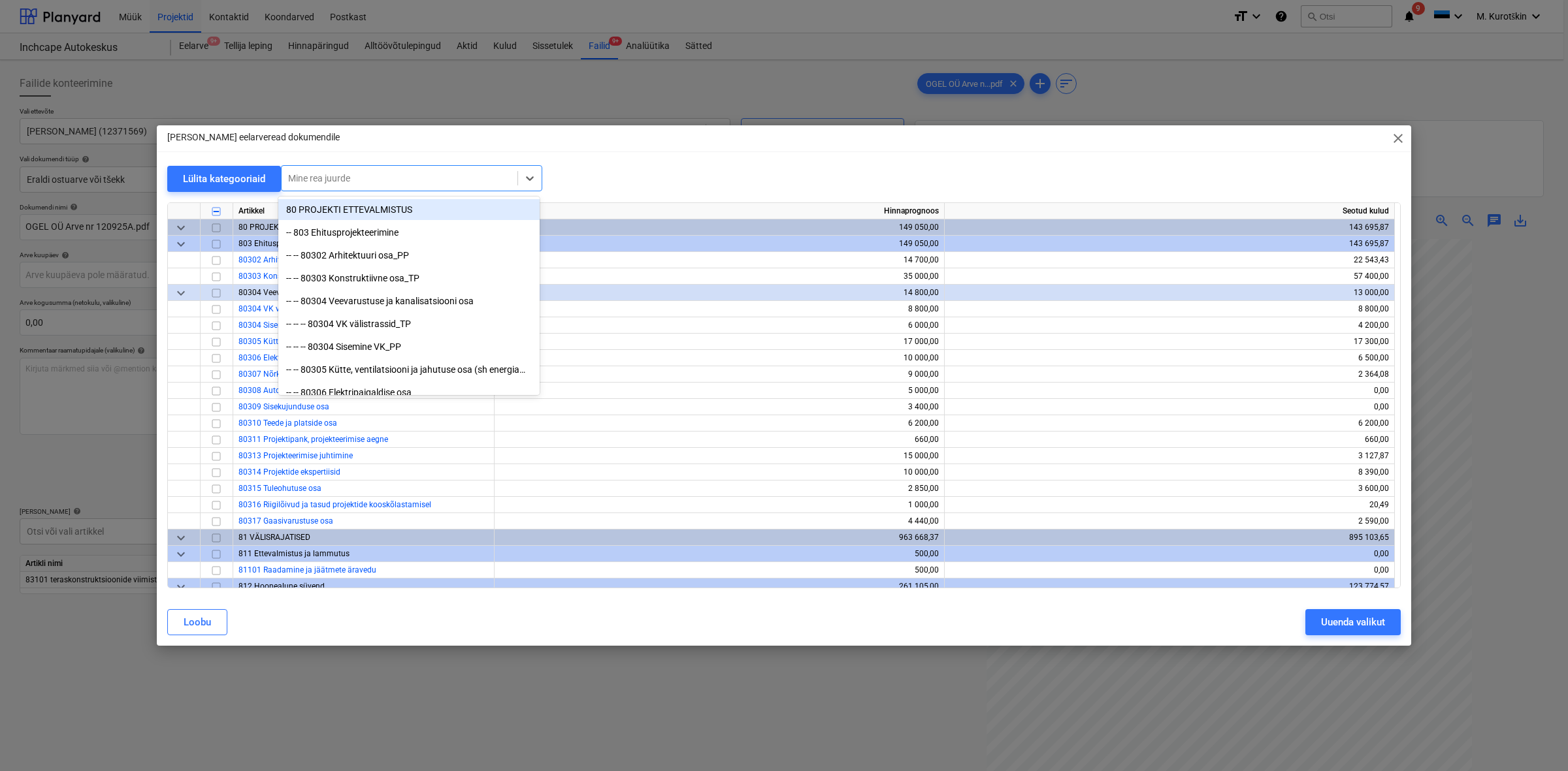
click at [332, 168] on div "Mine rea juurde" at bounding box center [411, 178] width 261 height 26
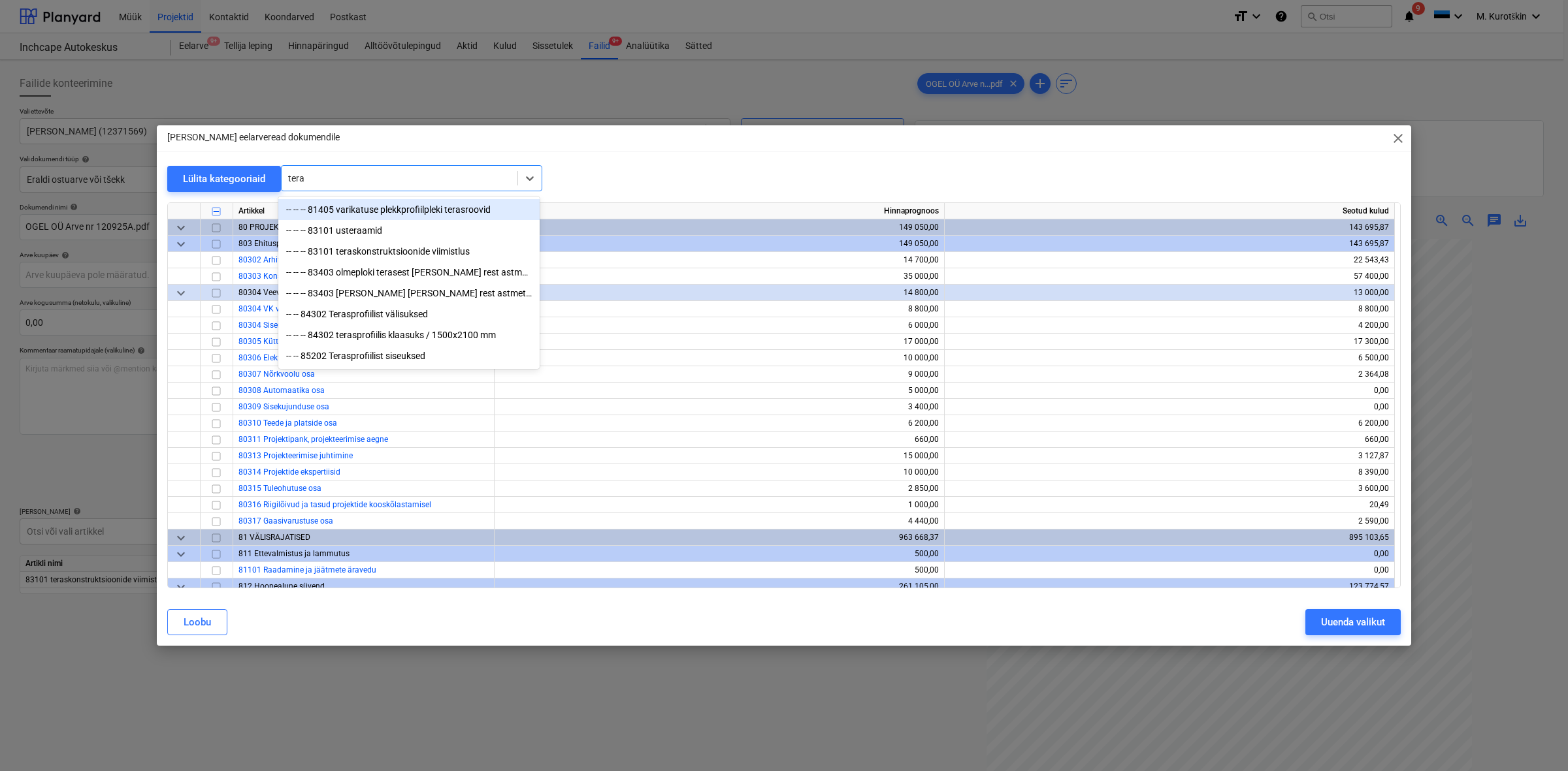
type input "teras"
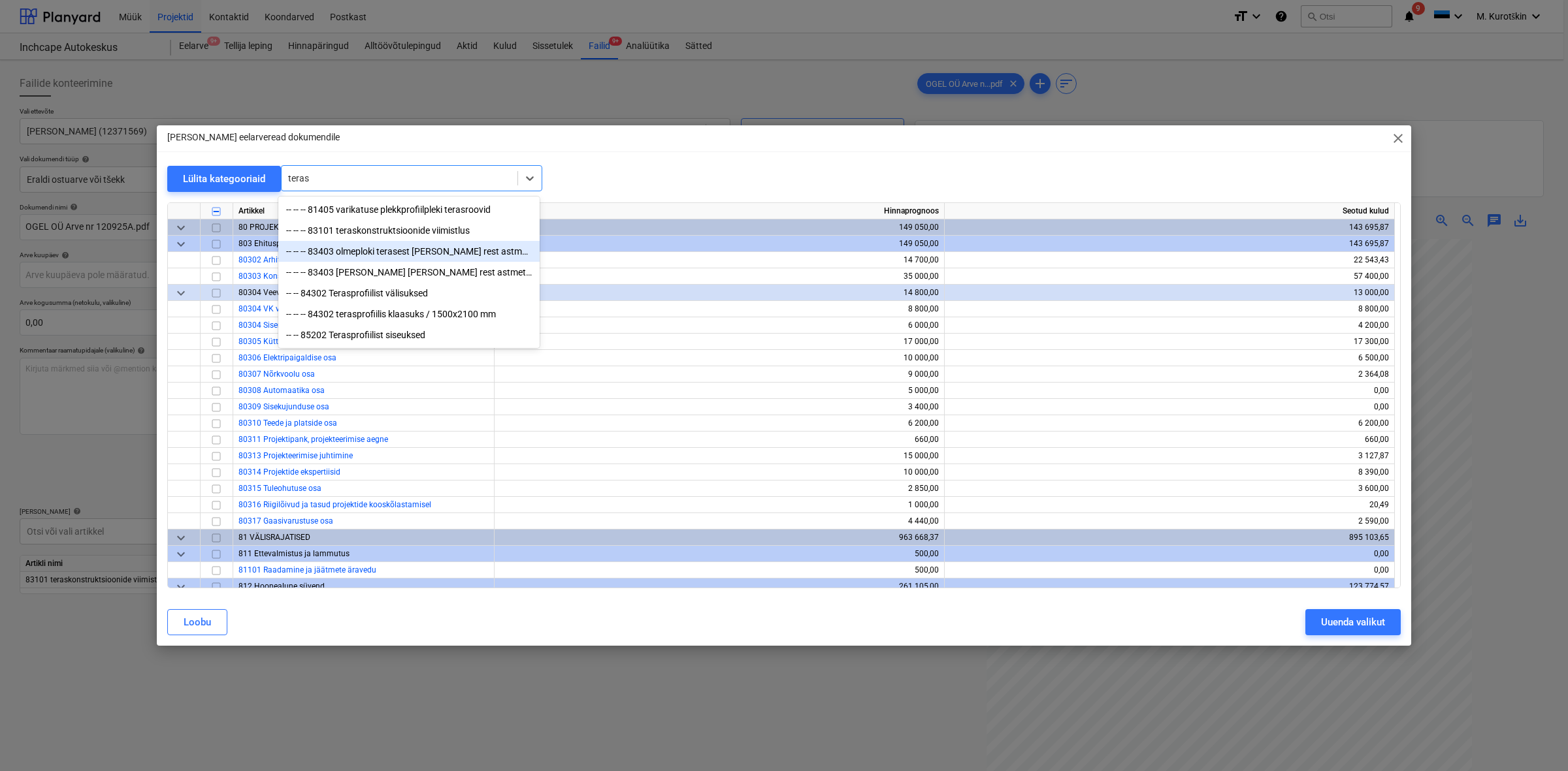
drag, startPoint x: 373, startPoint y: 233, endPoint x: 380, endPoint y: 251, distance: 19.3
click at [380, 251] on div "-- -- -- 81405 varikatuse plekkprofiilpleki terasroovid -- -- -- 83101 teraskon…" at bounding box center [408, 272] width 261 height 152
click at [380, 251] on div "-- -- -- 83403 olmeploki terasest [PERSON_NAME] rest astmetega, koos piiretega" at bounding box center [408, 251] width 261 height 21
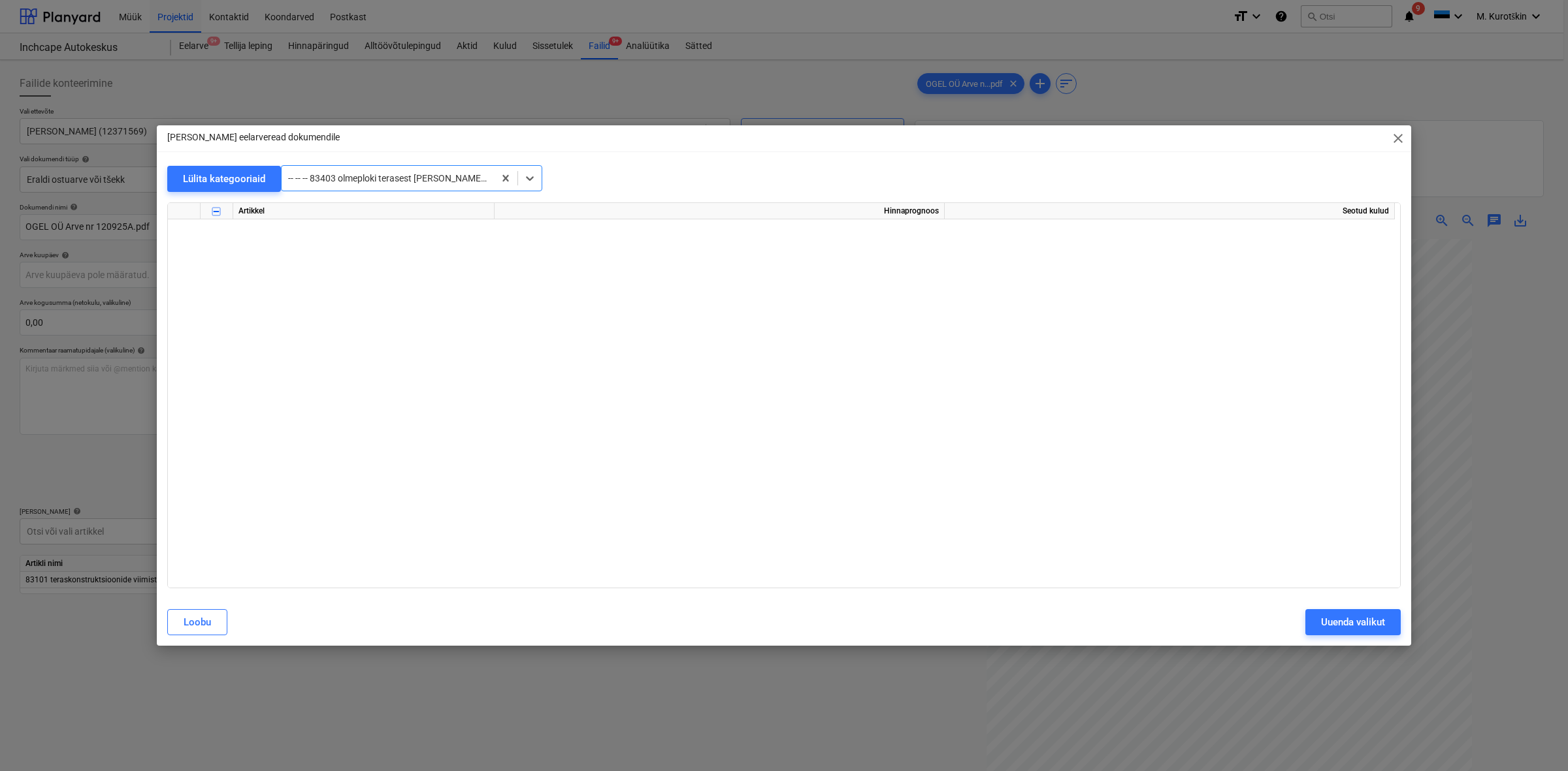
scroll to position [2661, 0]
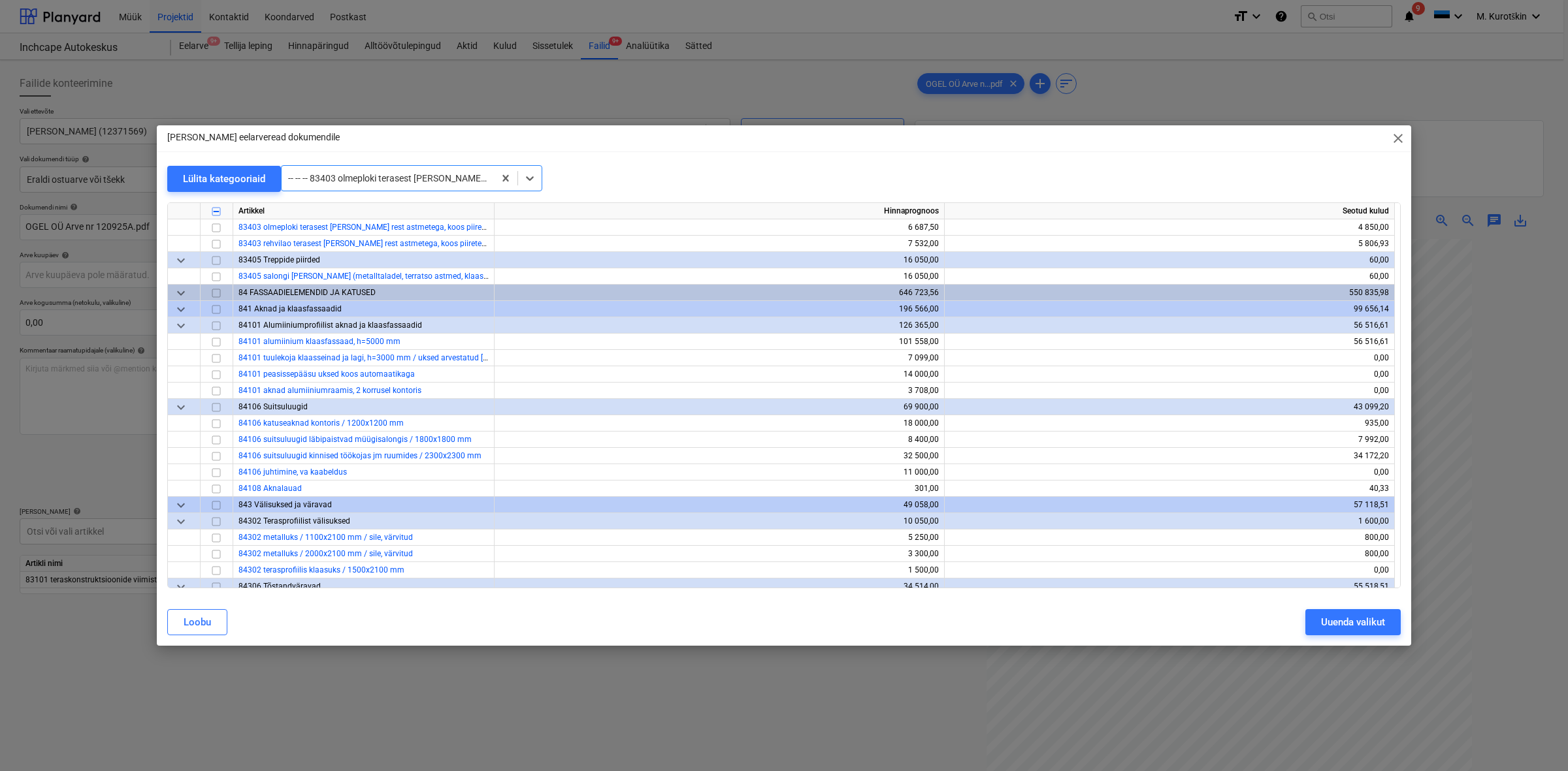
click at [367, 173] on div at bounding box center [388, 178] width 199 height 13
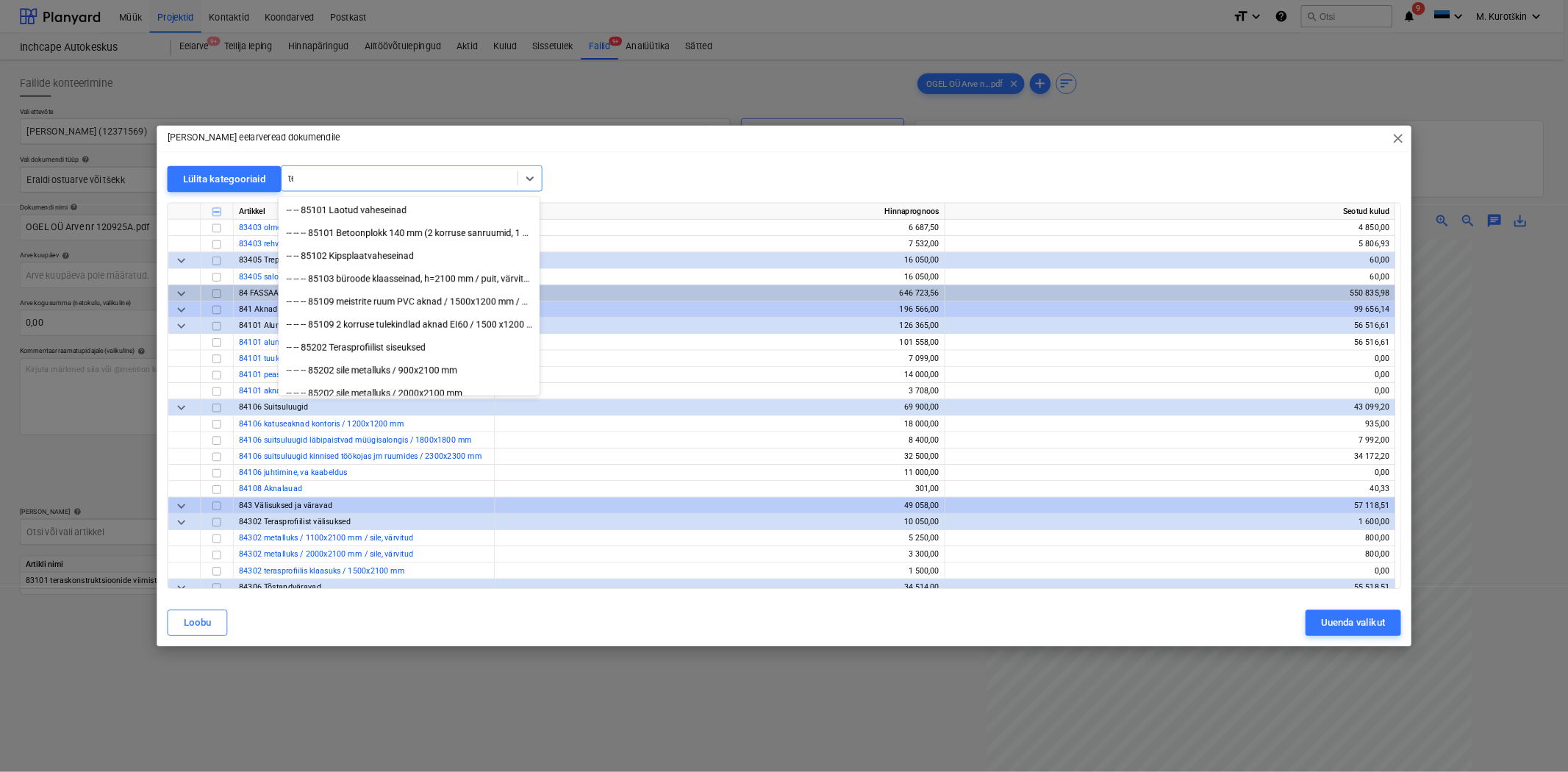
scroll to position [2790, 0]
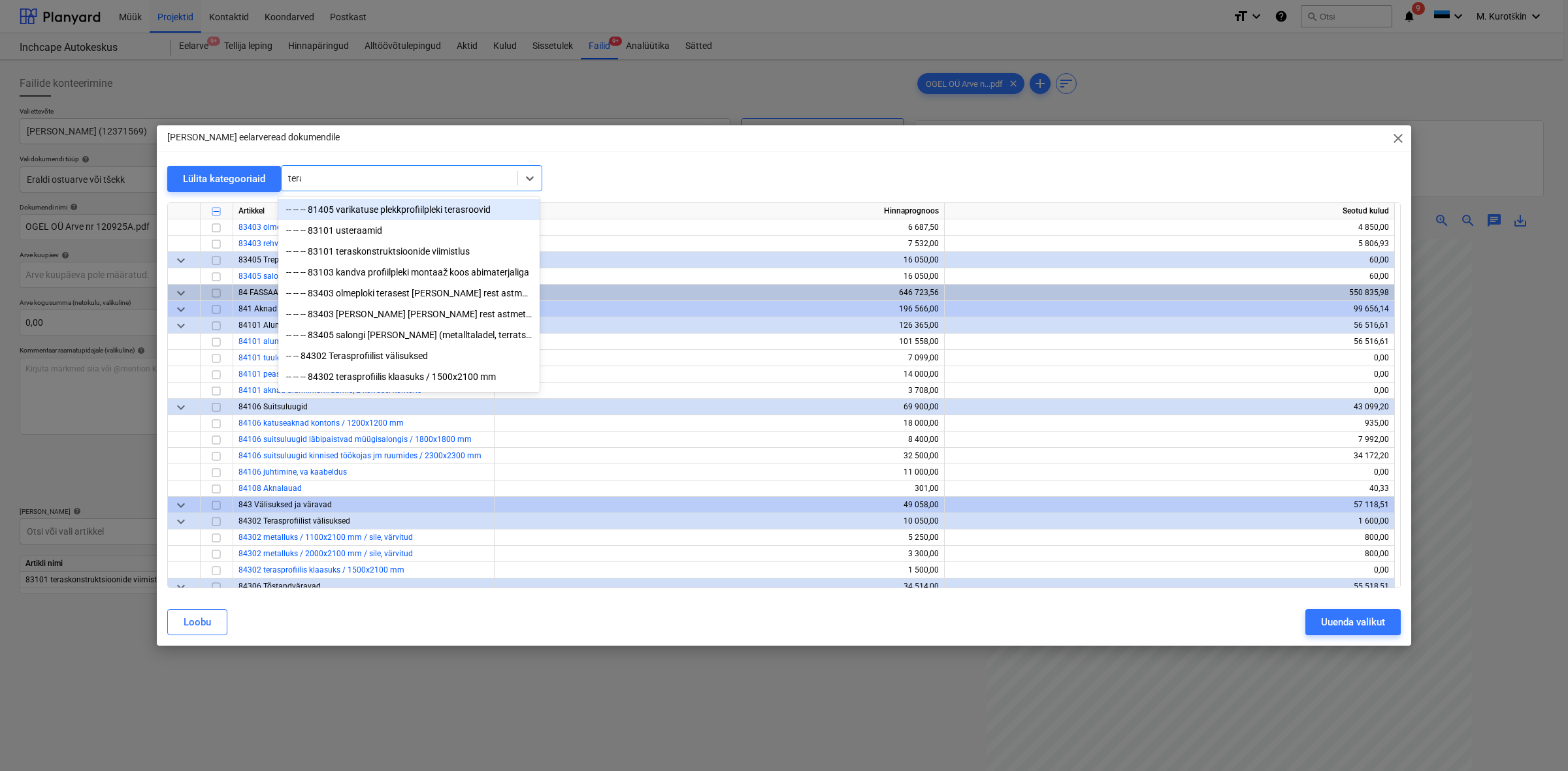
type input "teras"
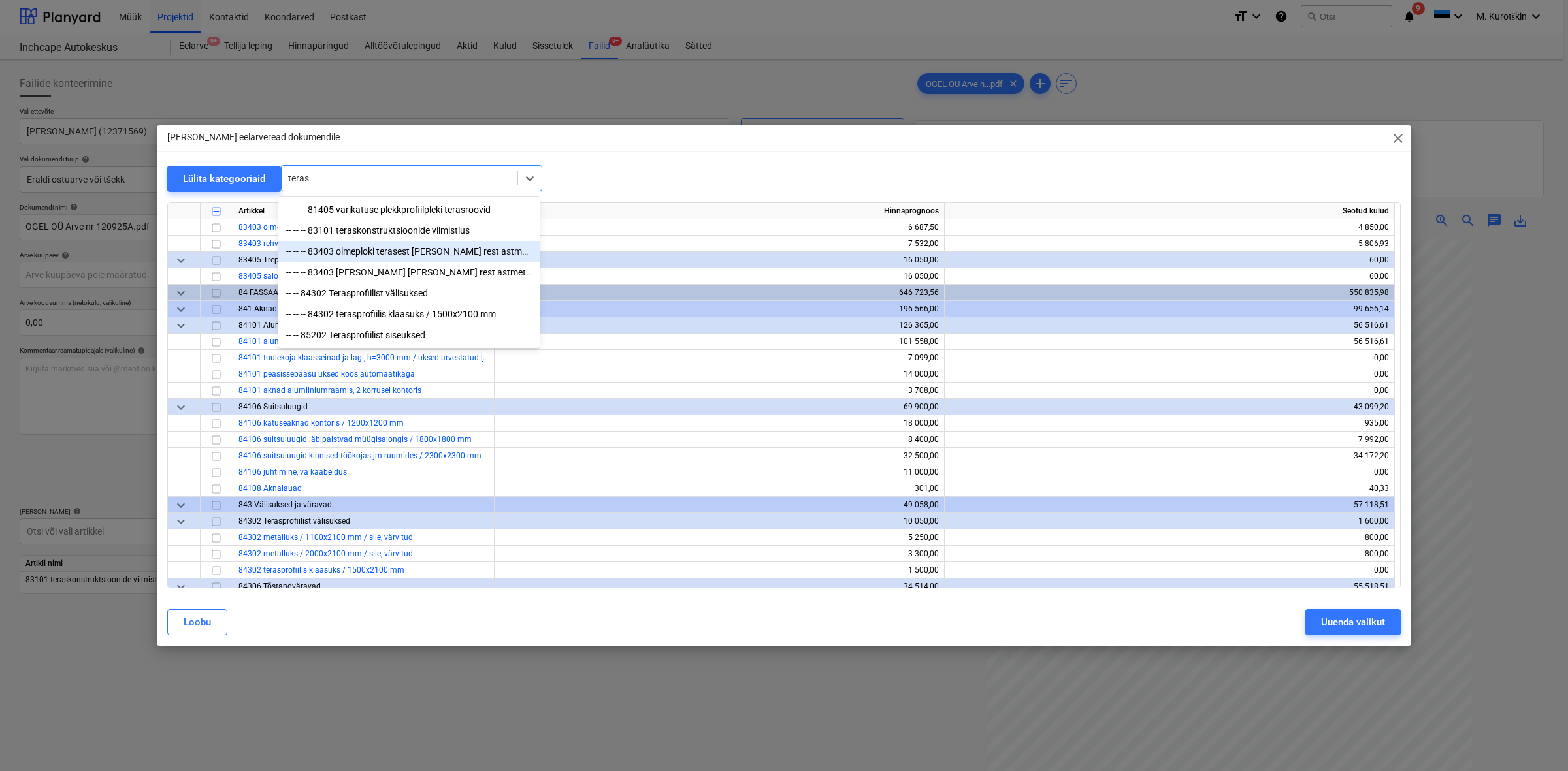
click at [467, 250] on div "-- -- -- 83403 olmeploki terasest [PERSON_NAME] rest astmetega, koos piiretega" at bounding box center [408, 251] width 261 height 21
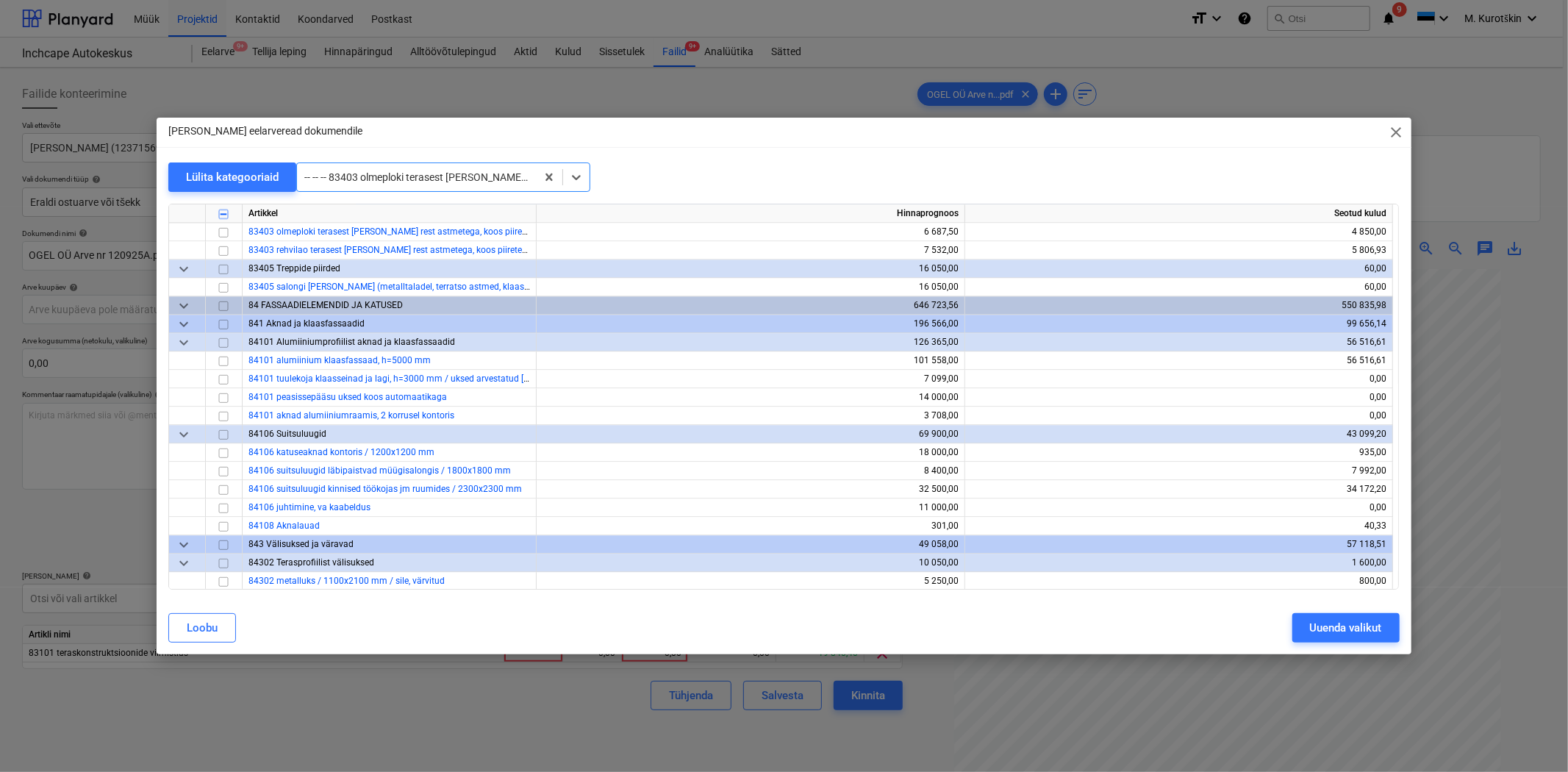
scroll to position [3078, 0]
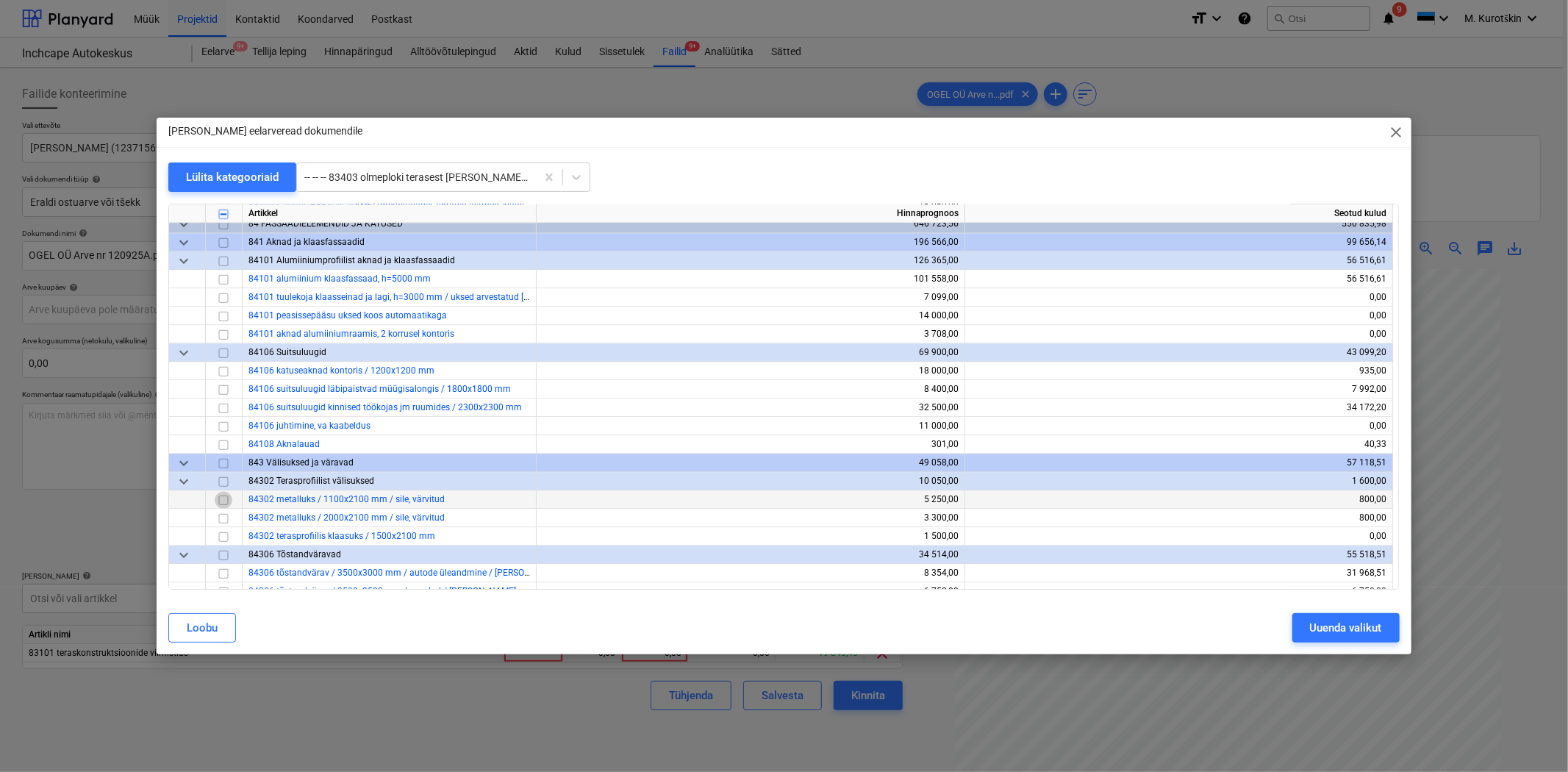
click at [218, 498] on input "checkbox" at bounding box center [223, 499] width 18 height 18
click at [225, 517] on input "checkbox" at bounding box center [223, 518] width 18 height 18
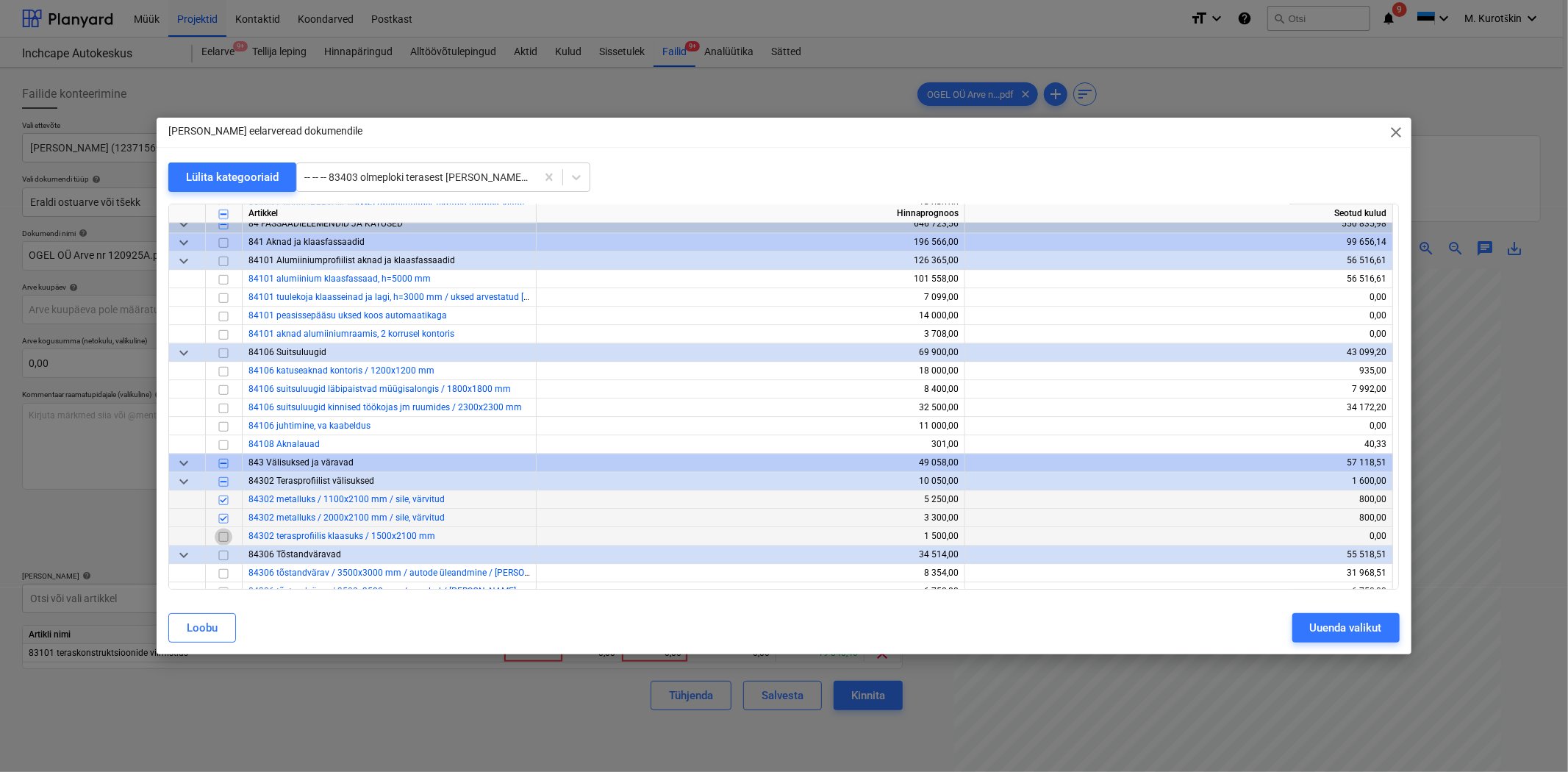
click at [225, 537] on input "checkbox" at bounding box center [223, 536] width 18 height 18
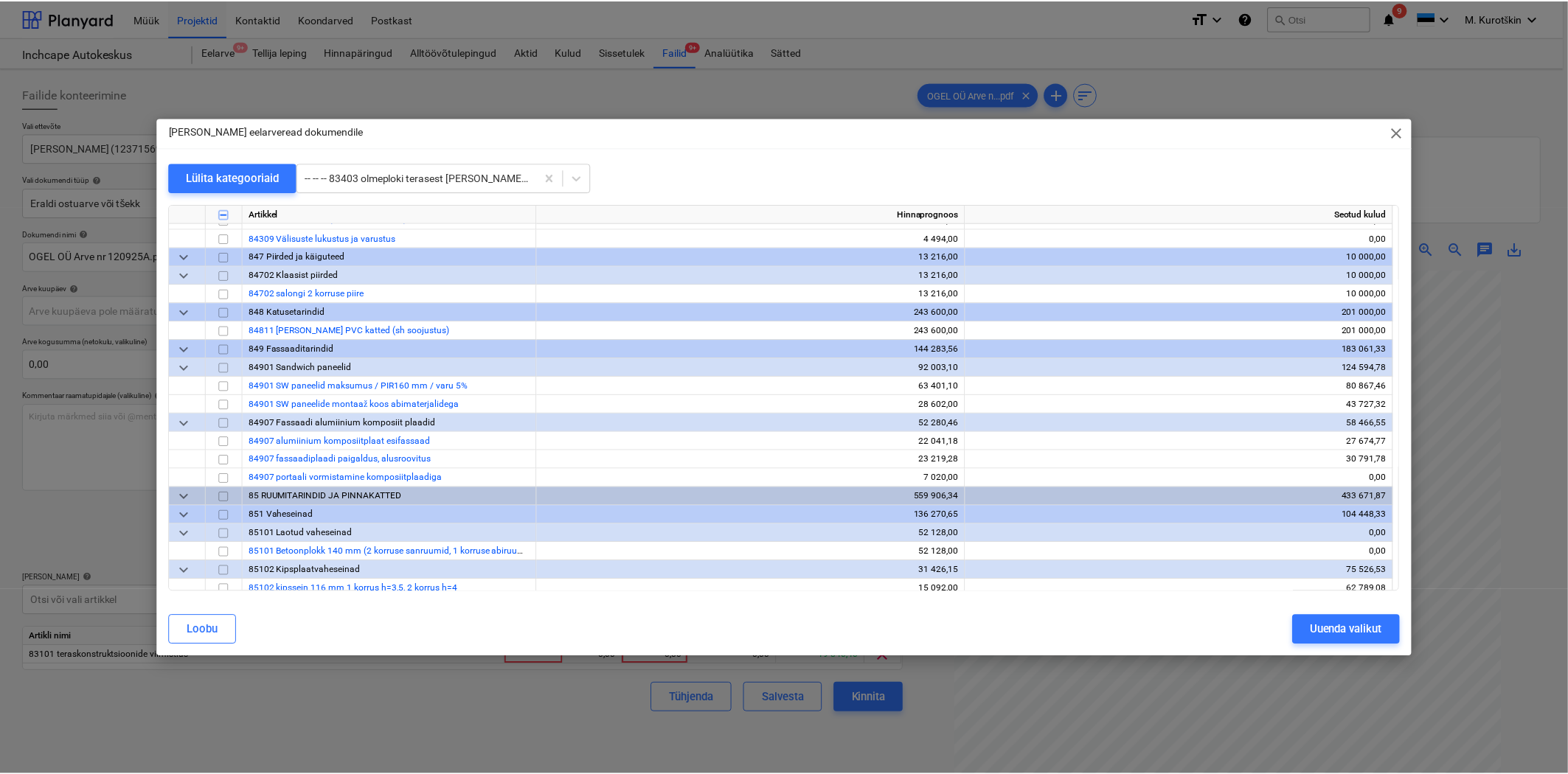
scroll to position [3577, 0]
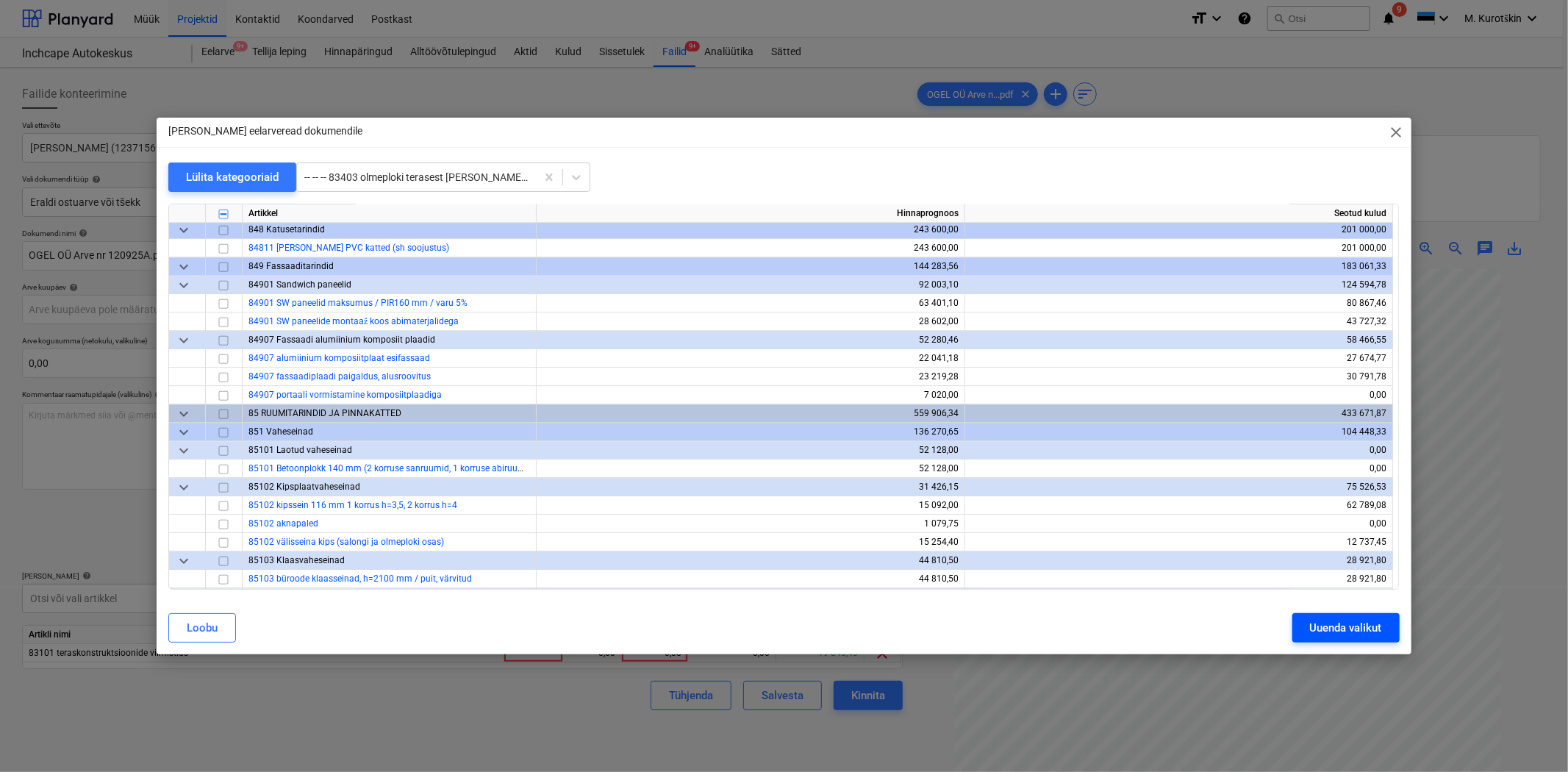
click at [1337, 635] on div "Uuenda valikut" at bounding box center [1346, 627] width 72 height 19
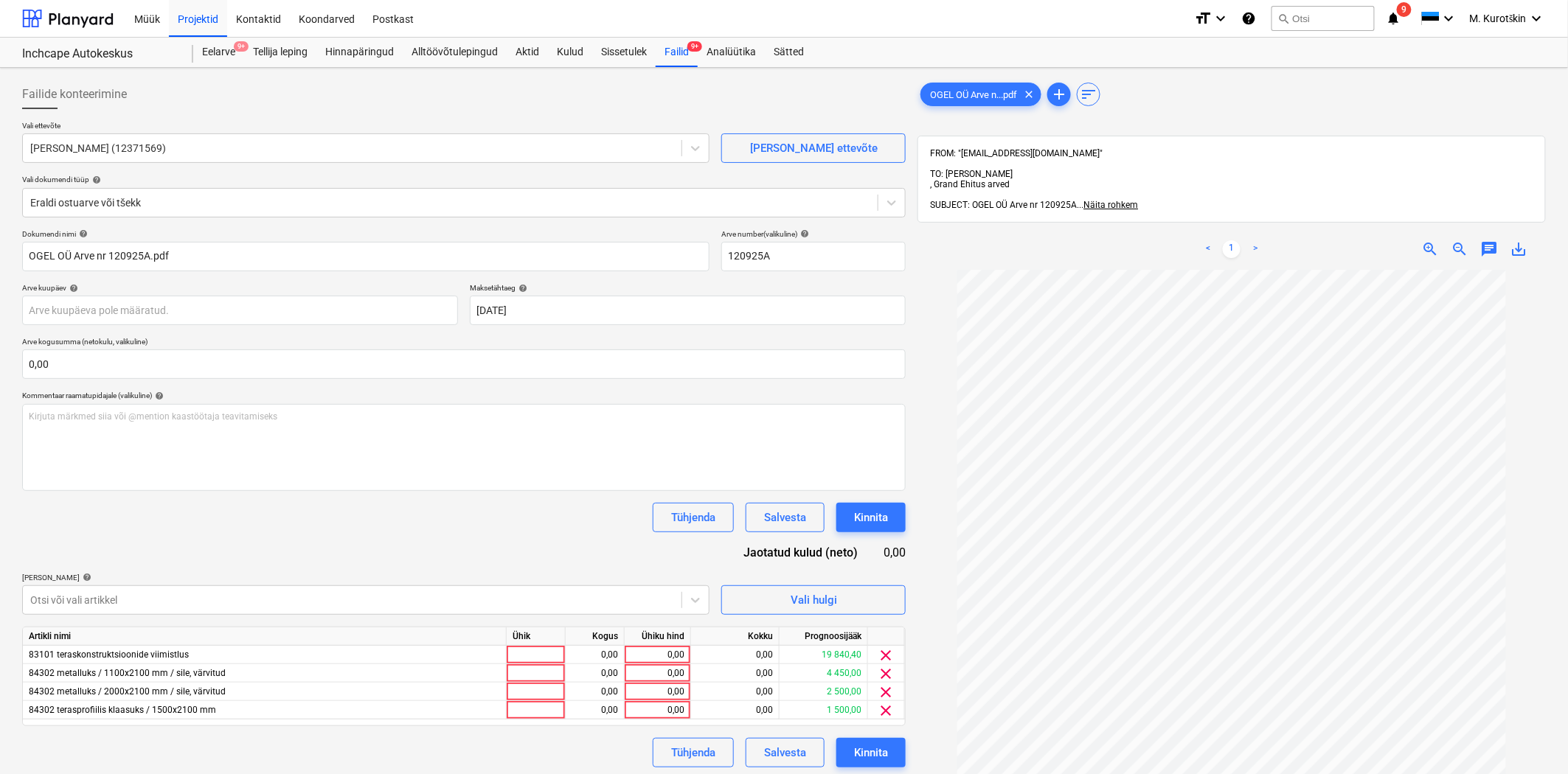
scroll to position [82, 0]
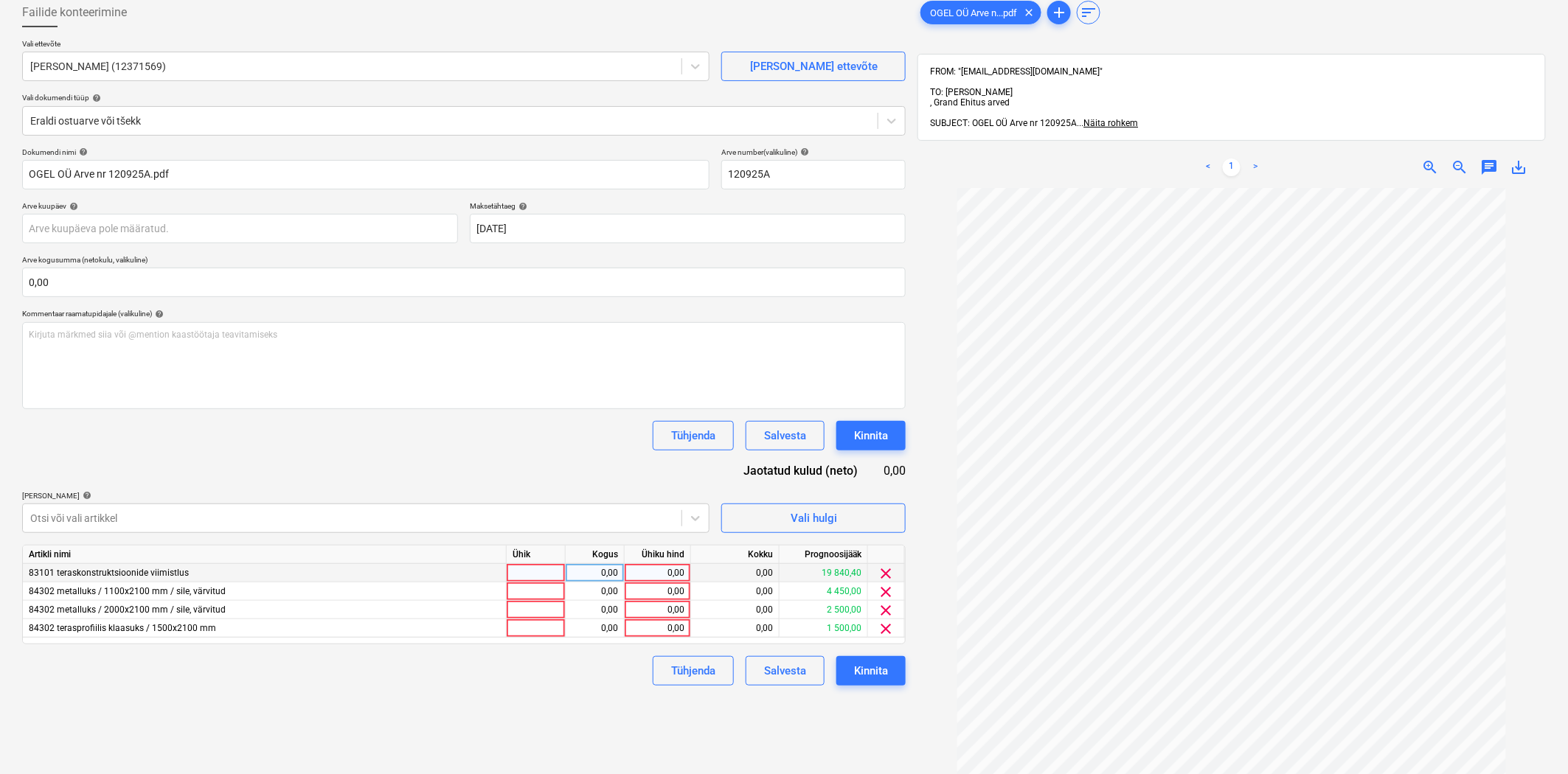
click at [643, 570] on div "0,00" at bounding box center [658, 573] width 54 height 19
type input "1"
type input "19840"
click at [673, 461] on div "Dokumendi nimi help OGEL OÜ Arve nr 120925A.pdf Arve number (valikuline) help 1…" at bounding box center [464, 417] width 883 height 539
click at [676, 593] on div "0,00" at bounding box center [658, 592] width 54 height 19
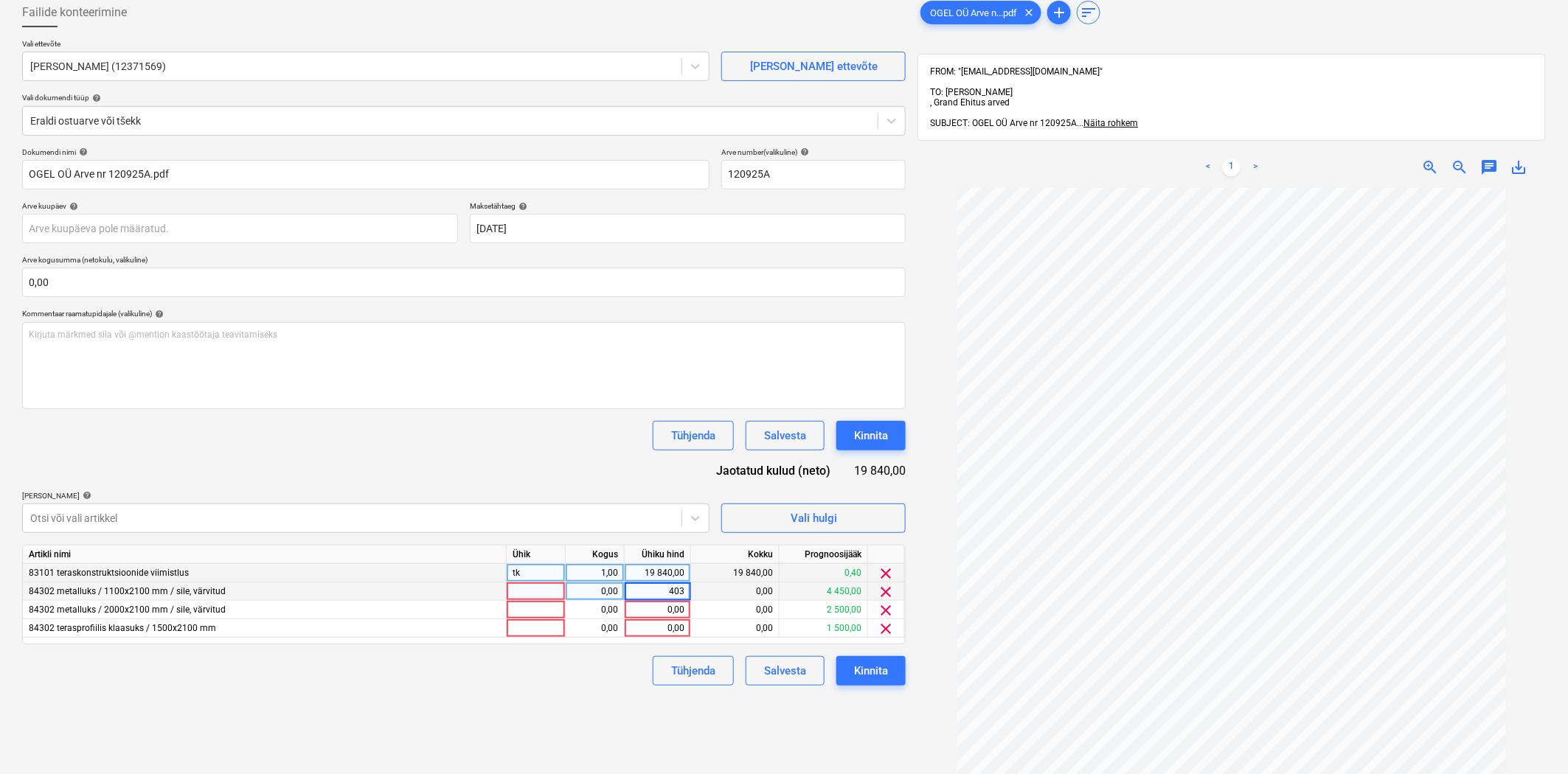
type input "4037"
drag, startPoint x: 660, startPoint y: 588, endPoint x: 710, endPoint y: 601, distance: 51.7
click at [0, 0] on div "84302 metalluks / 1100x2100 mm / sile, värvitud 0,00 4037 0,00 4 450,00 clear" at bounding box center [0, 0] width 0 height 0
click at [614, 696] on div "Failide konteerimine Vali ettevõte Ogel OÜ (12371569) [PERSON_NAME] uus ettevõt…" at bounding box center [464, 458] width 895 height 934
click at [360, 535] on div "Dokumendi nimi help OGEL OÜ Arve nr 120925A.pdf Arve number (valikuline) help 1…" at bounding box center [464, 417] width 883 height 539
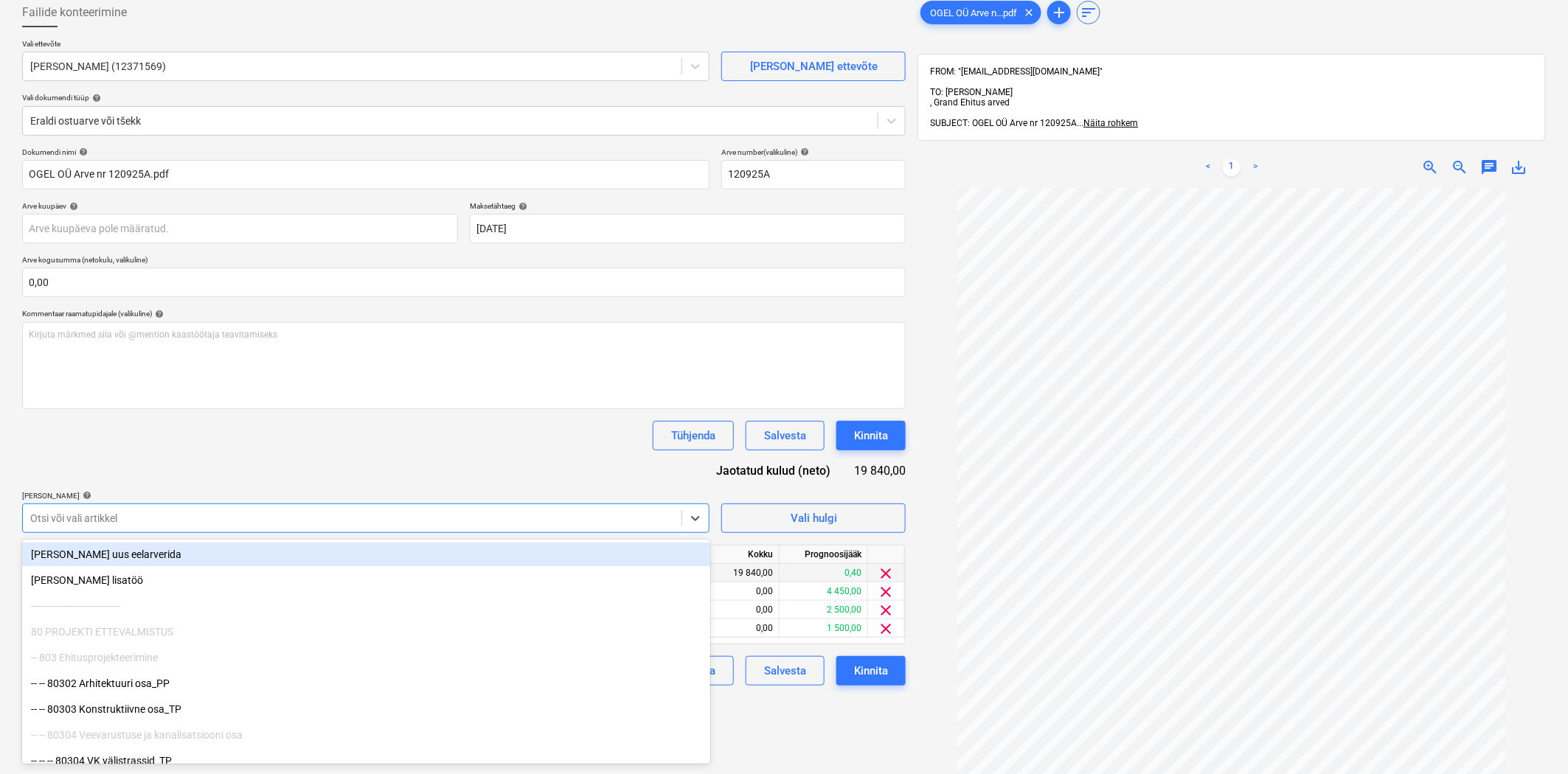
click at [355, 522] on div at bounding box center [352, 517] width 643 height 14
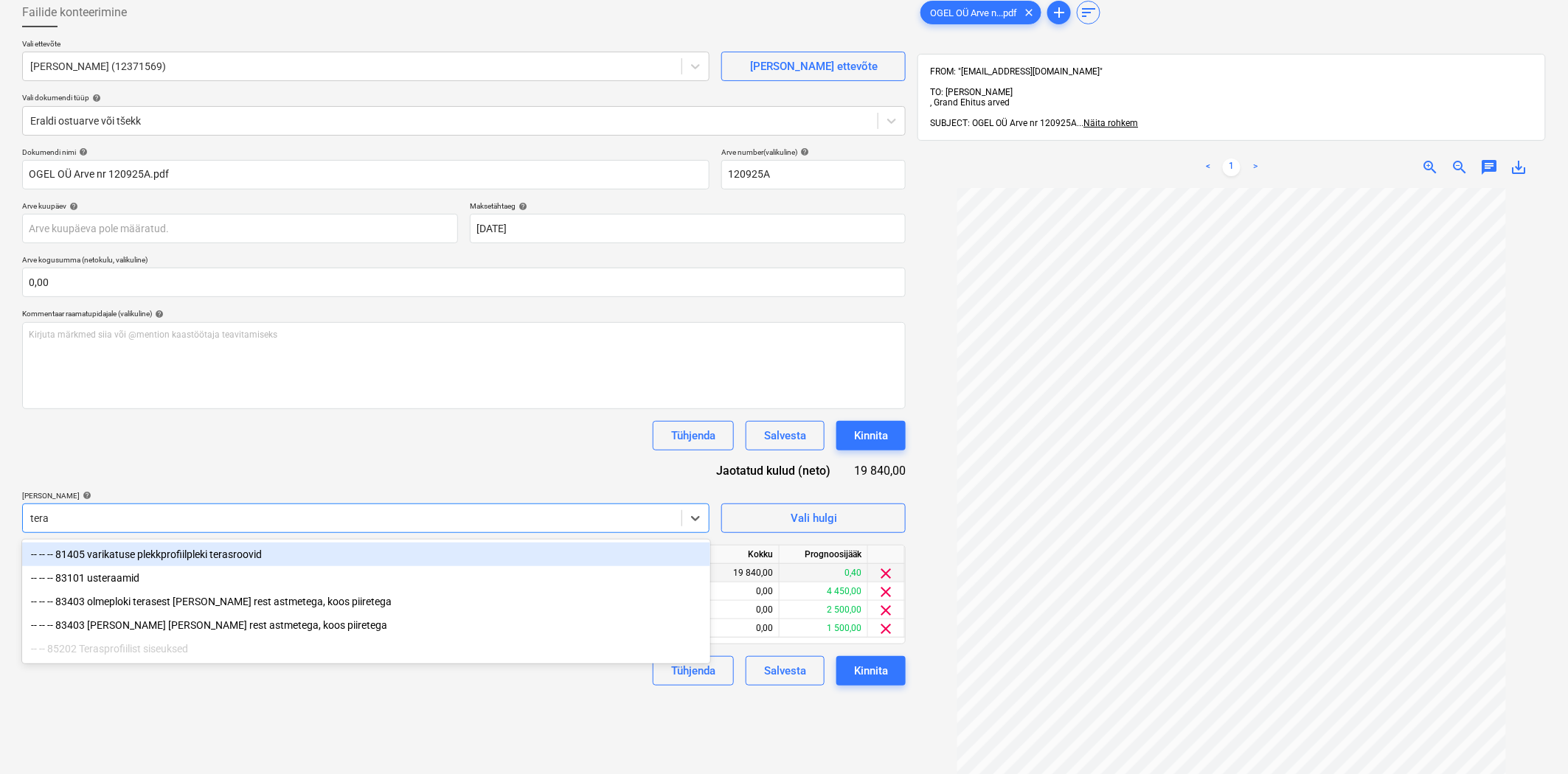
type input "teras"
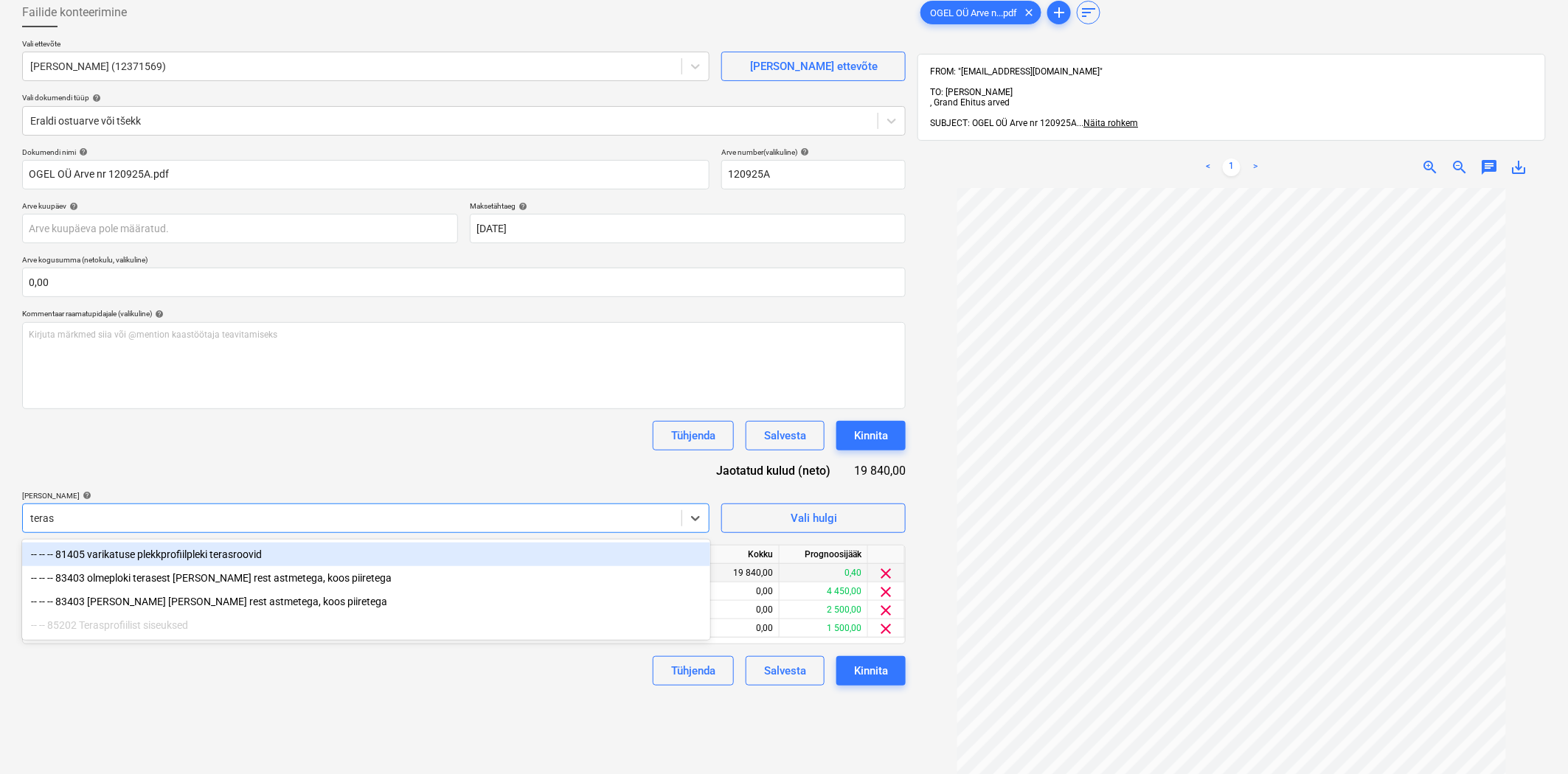
click at [298, 550] on div "-- -- -- 81405 varikatuse plekkprofiilpleki terasroovid" at bounding box center [366, 555] width 688 height 24
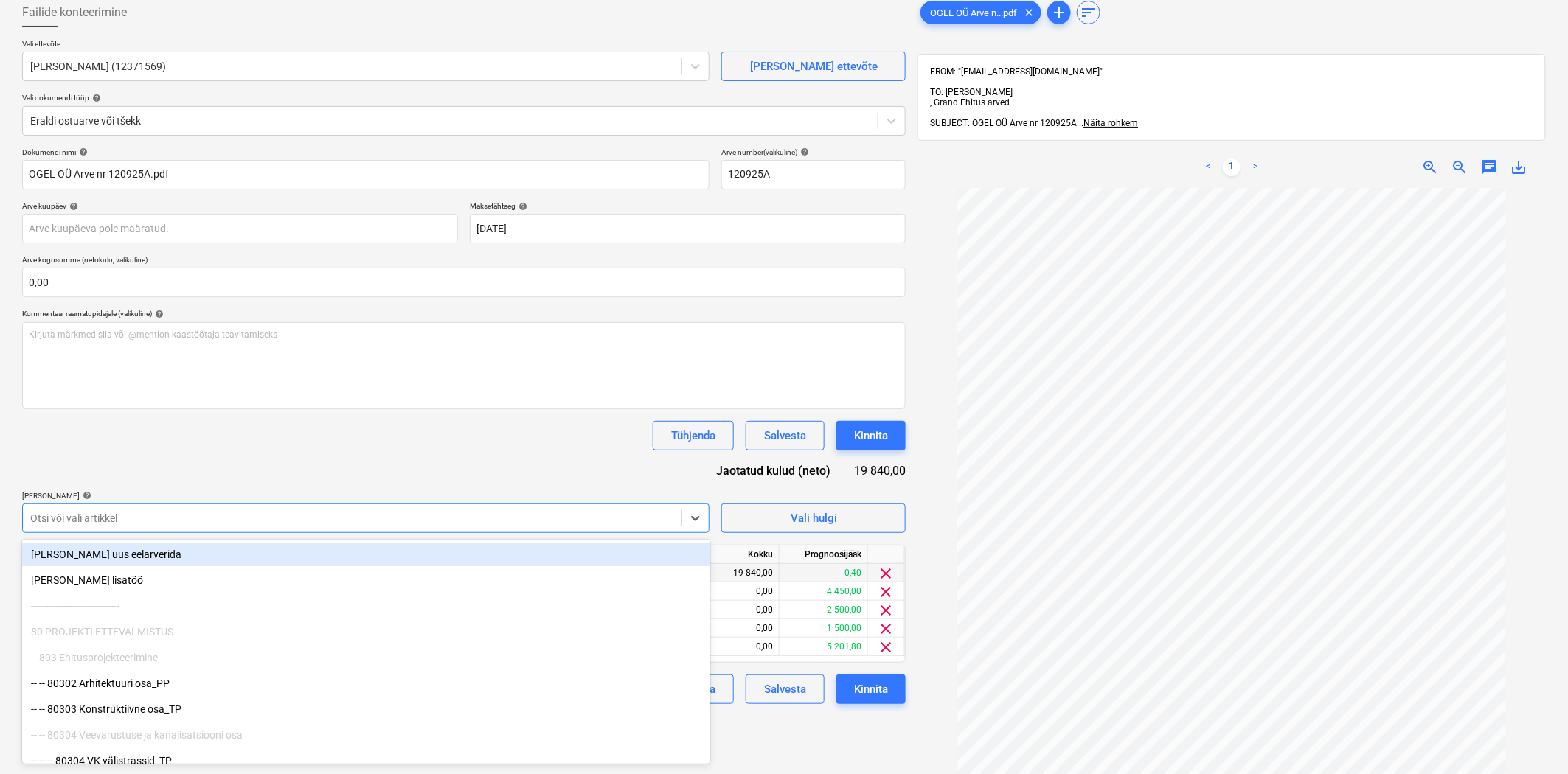
click at [446, 460] on div "Dokumendi nimi help OGEL OÜ Arve nr 120925A.pdf Arve number (valikuline) help 1…" at bounding box center [464, 425] width 883 height 556
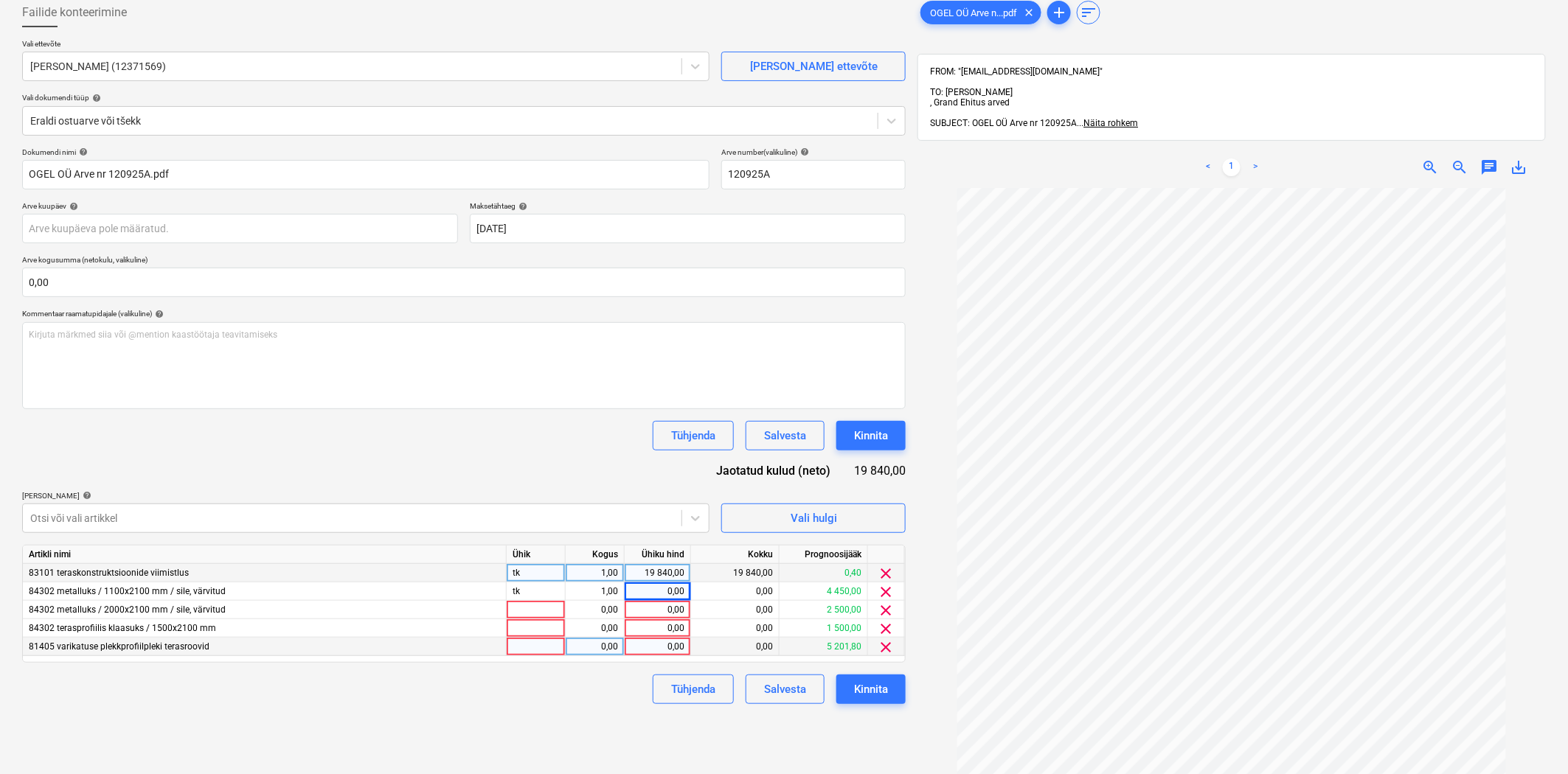
click at [669, 649] on div "0,00" at bounding box center [658, 647] width 54 height 19
type input "4037"
click at [570, 696] on div "Failide konteerimine Vali ettevõte Ogel OÜ (12371569) [PERSON_NAME] uus ettevõt…" at bounding box center [464, 458] width 895 height 934
click at [369, 217] on body "Müük Projektid Kontaktid Koondarved Postkast format_size keyboard_arrow_down he…" at bounding box center [784, 305] width 1568 height 774
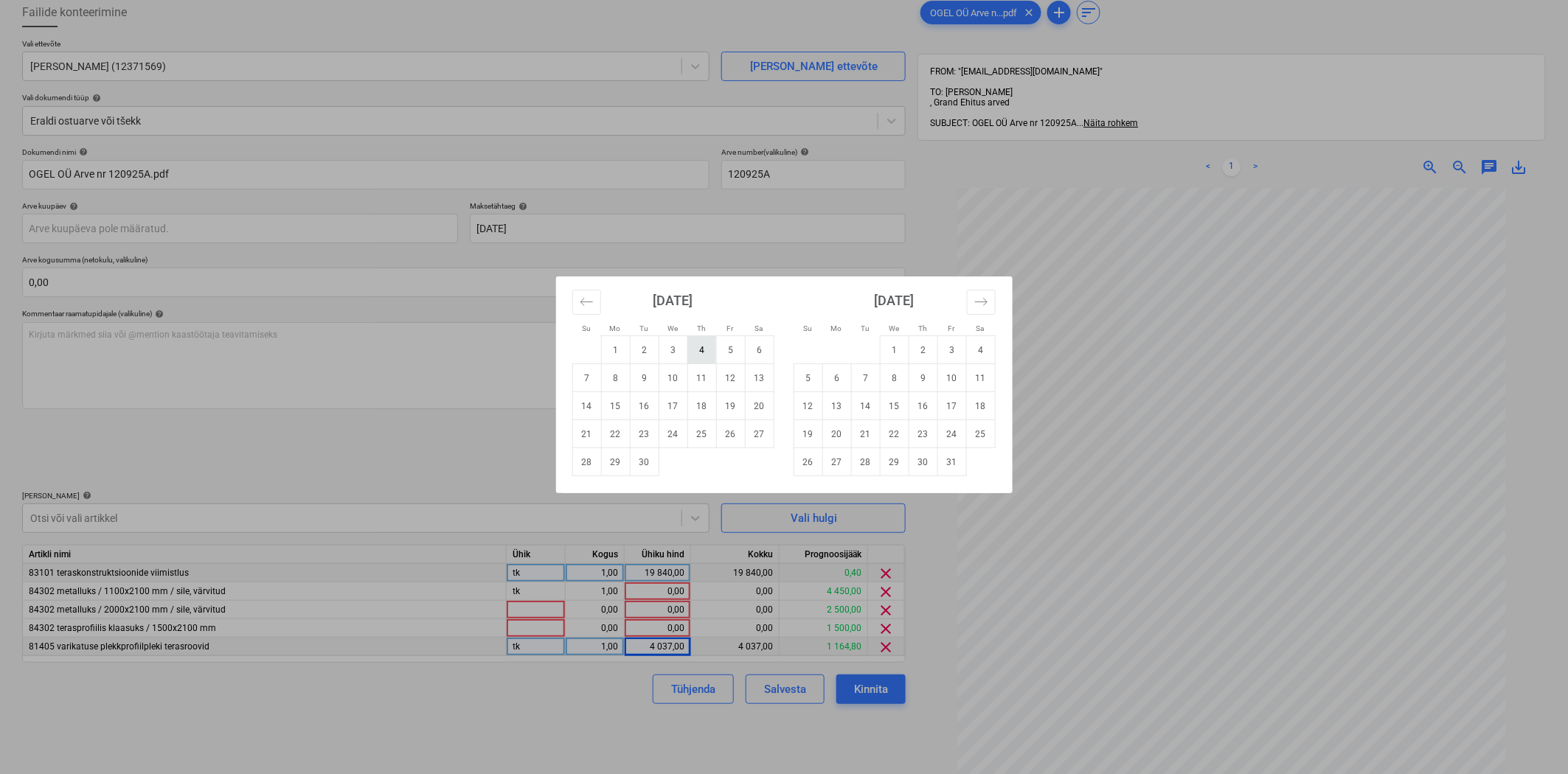
click at [702, 349] on td "4" at bounding box center [702, 349] width 29 height 28
type input "[DATE]"
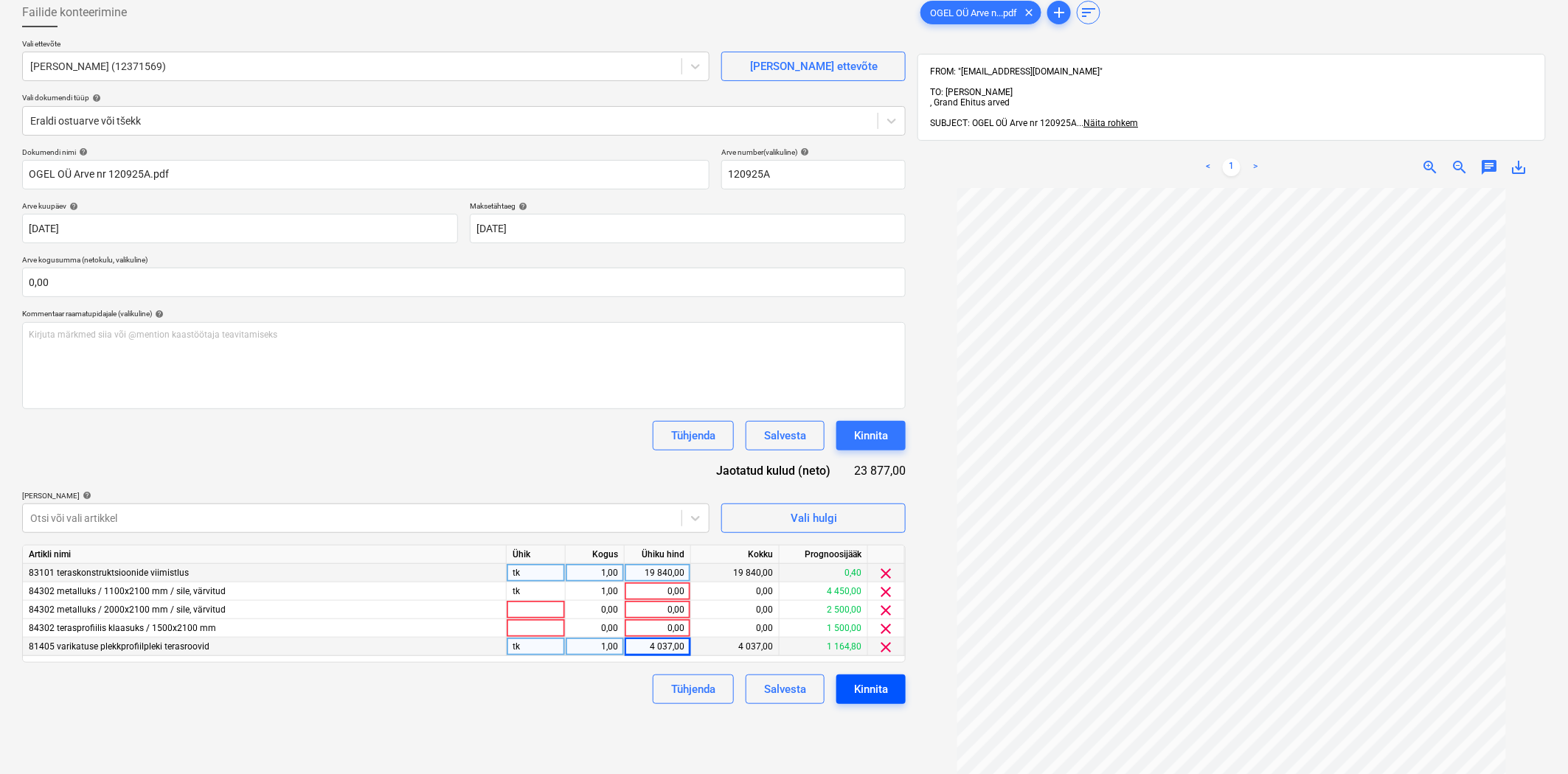
click at [886, 696] on button "Kinnita" at bounding box center [871, 689] width 69 height 30
click at [456, 410] on div "Dokumendi nimi help OGEL OÜ Arve nr 120925A.pdf Arve number (valikuline) help 1…" at bounding box center [464, 425] width 883 height 556
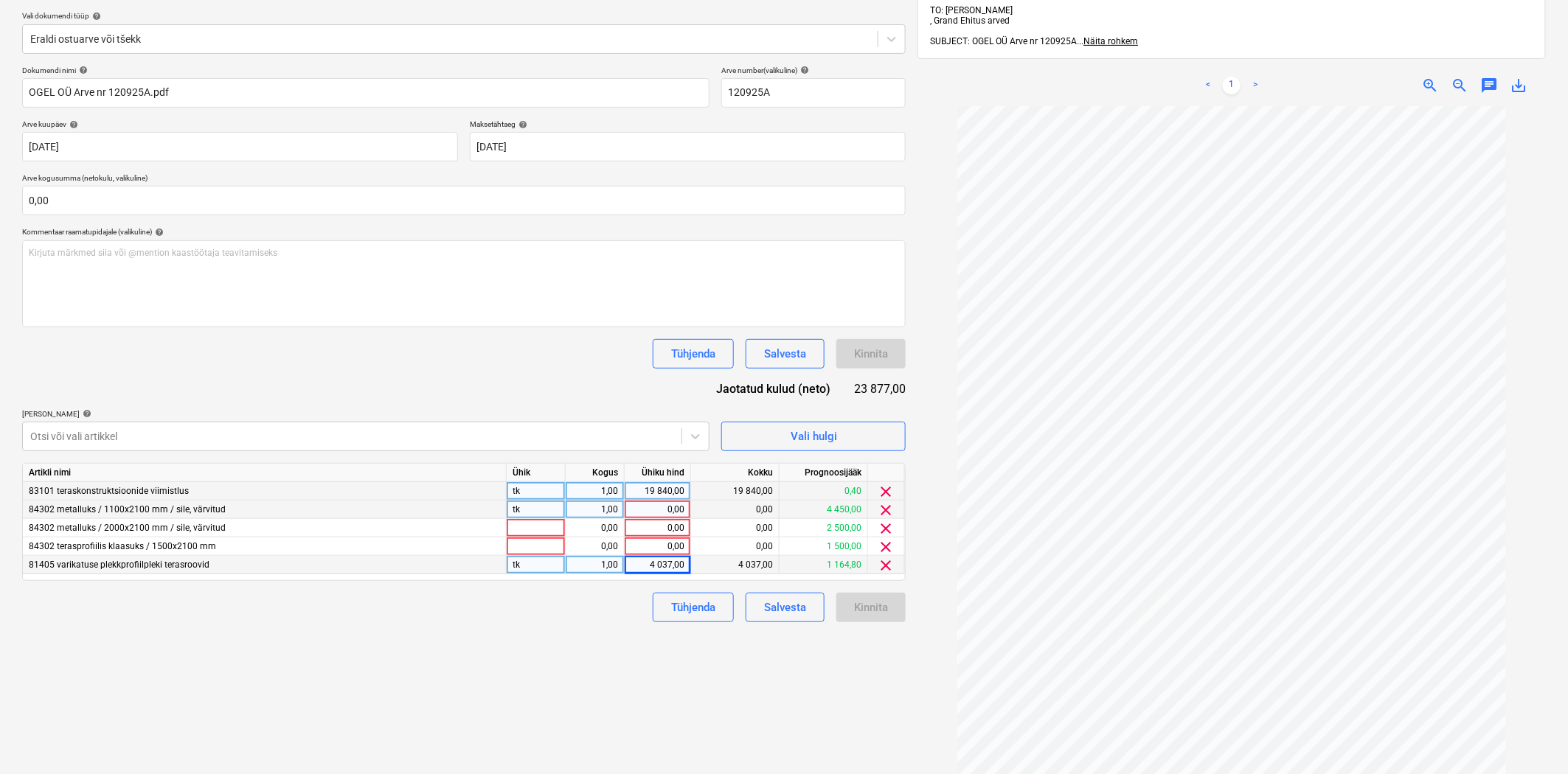
click at [890, 509] on span "clear" at bounding box center [886, 510] width 18 height 18
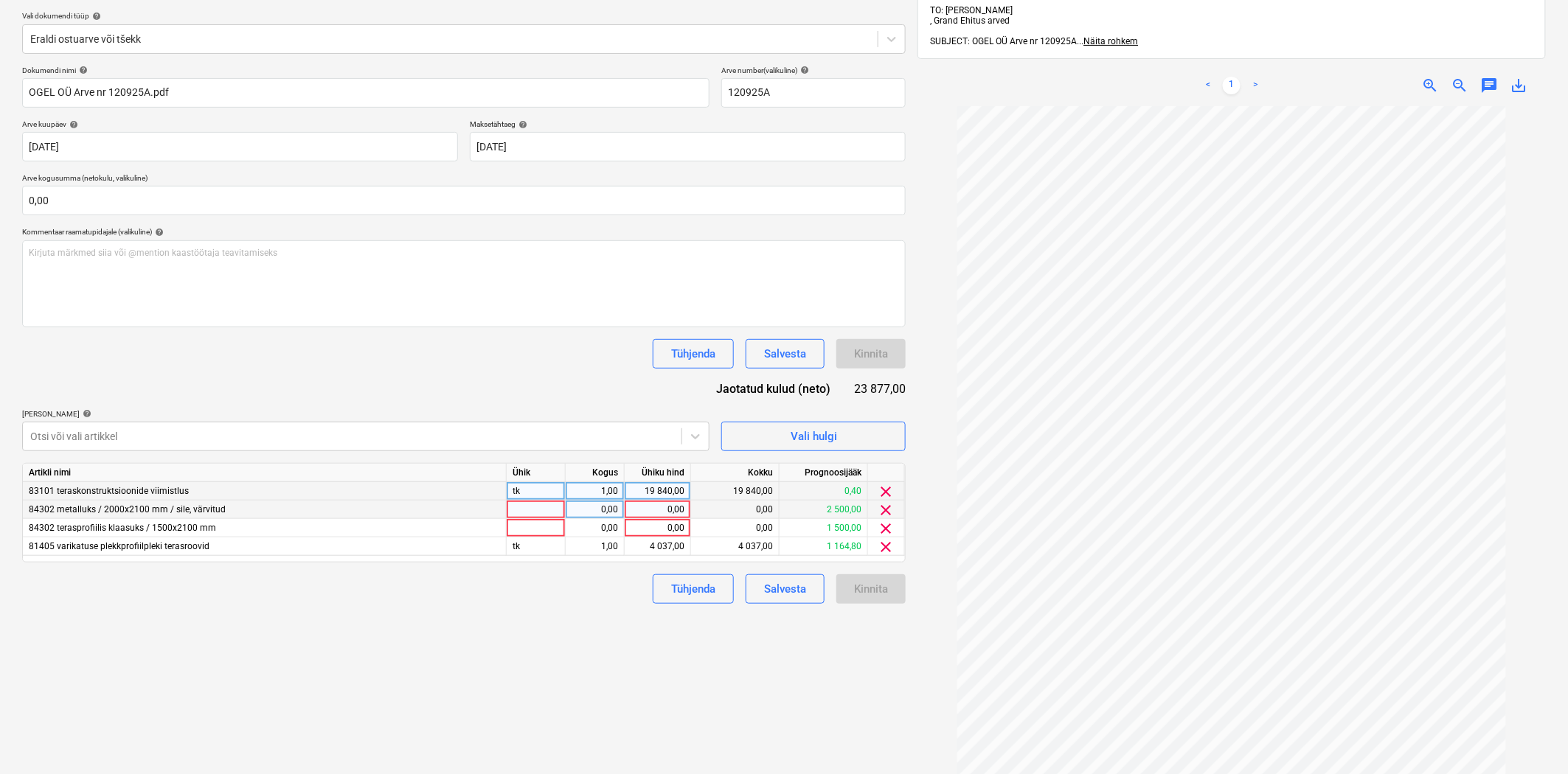
click at [889, 509] on span "clear" at bounding box center [886, 510] width 18 height 18
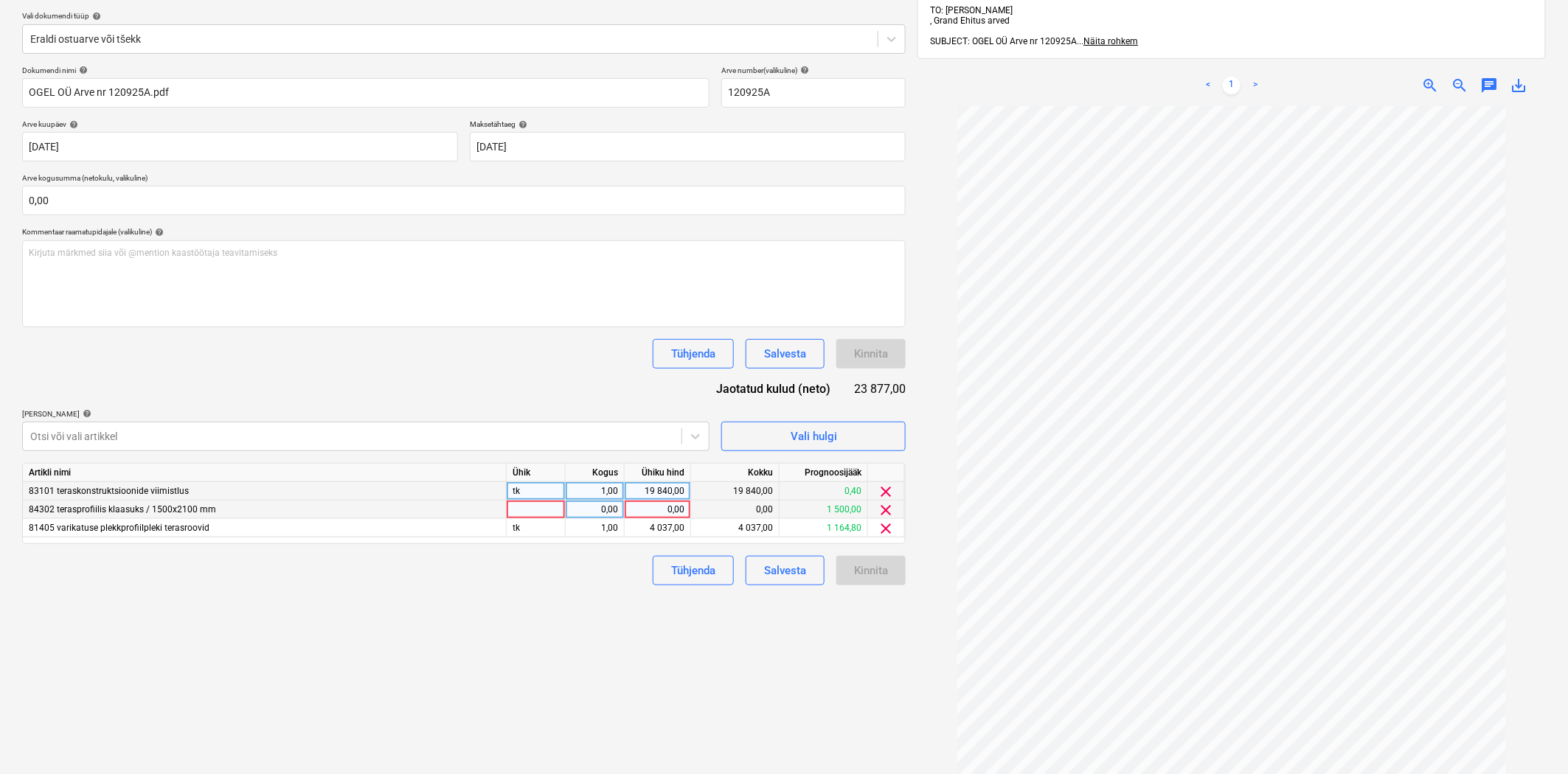
click at [889, 511] on span "clear" at bounding box center [886, 510] width 18 height 18
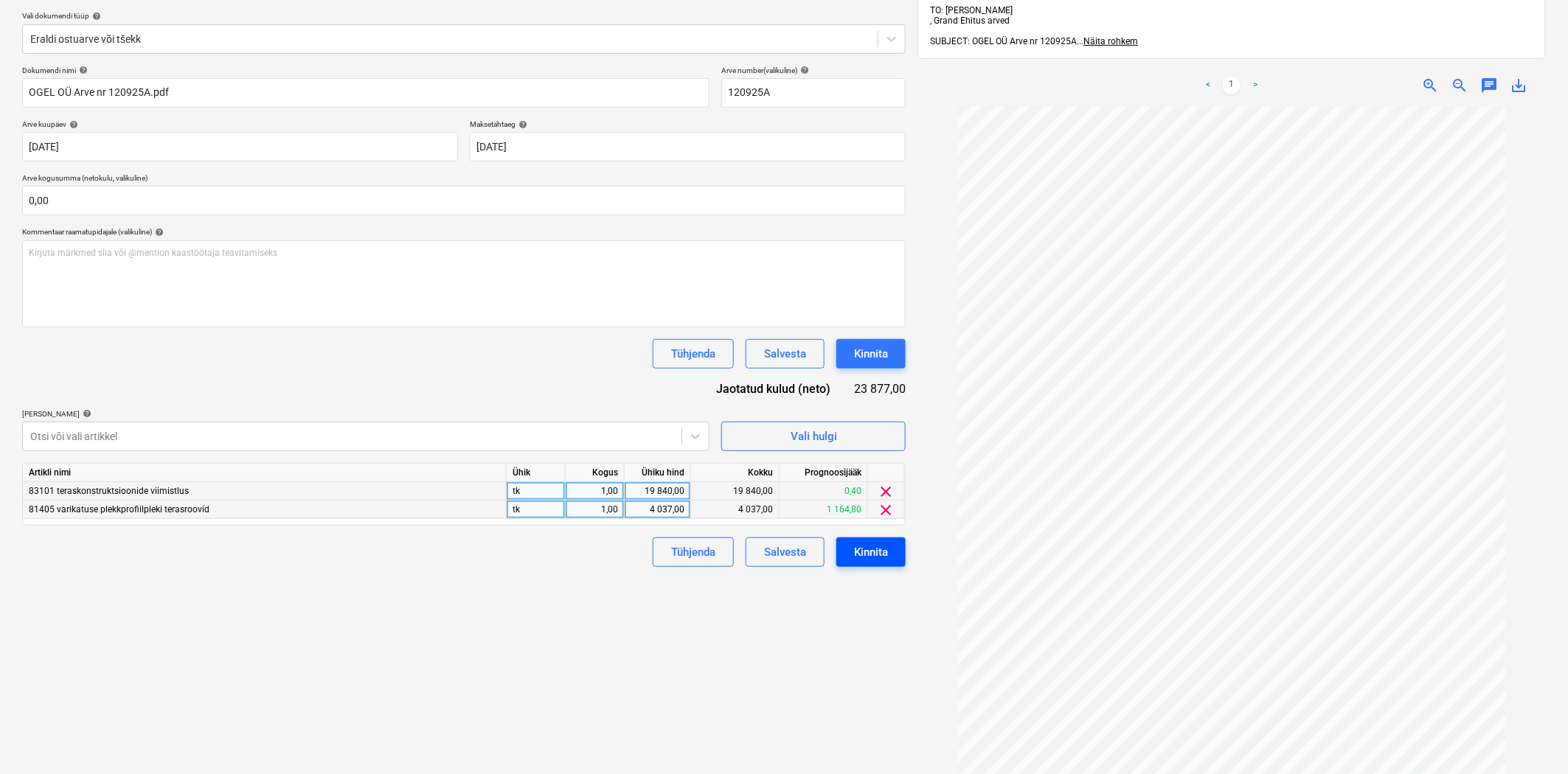
click at [882, 566] on button "Kinnita" at bounding box center [871, 552] width 69 height 30
